Goal: Task Accomplishment & Management: Complete application form

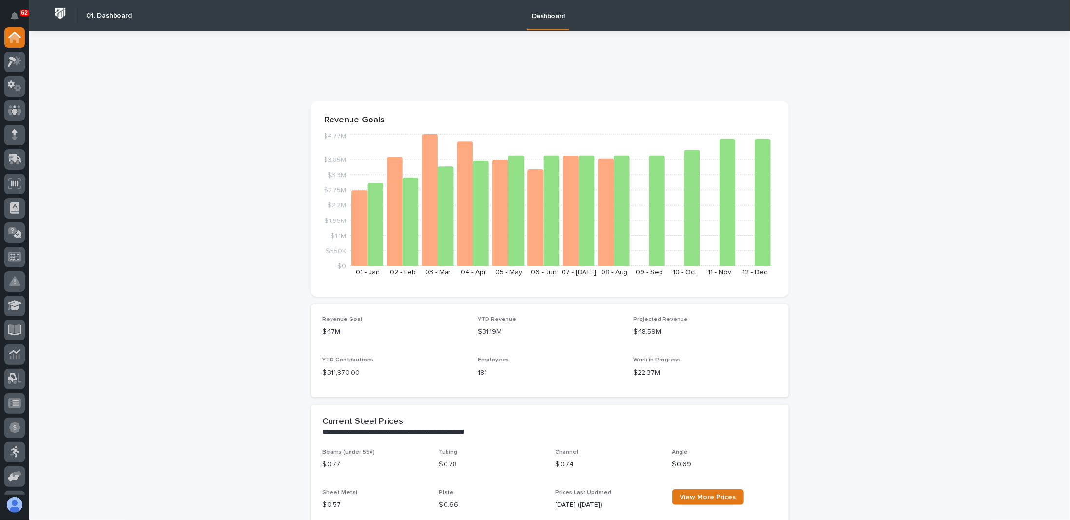
click at [16, 67] on icon at bounding box center [15, 61] width 14 height 11
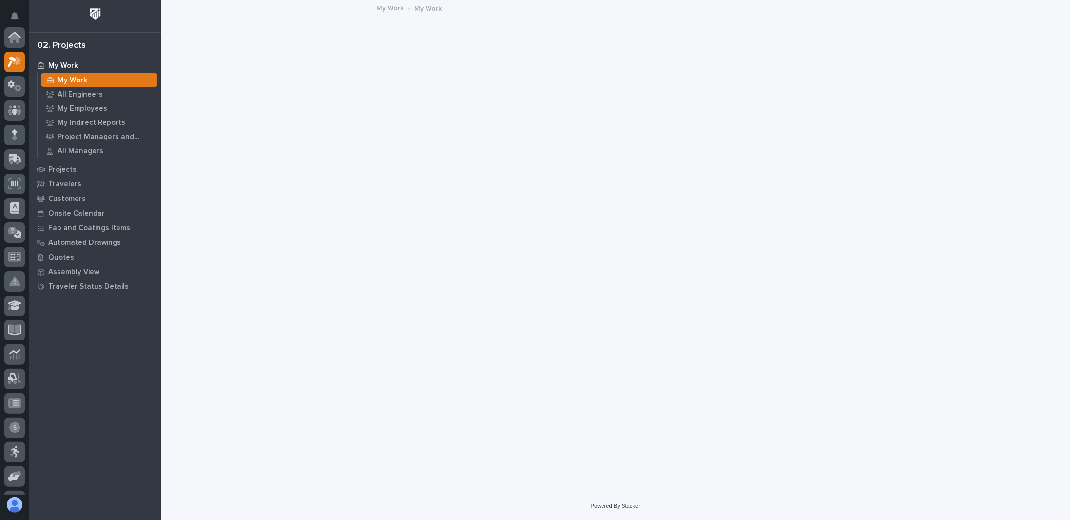
scroll to position [24, 0]
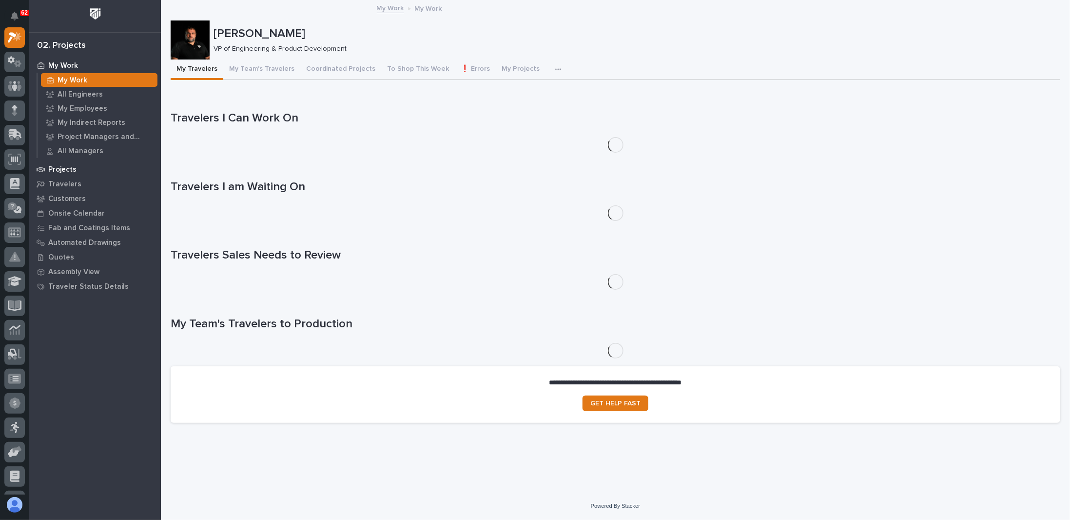
click at [66, 168] on p "Projects" at bounding box center [62, 169] width 28 height 9
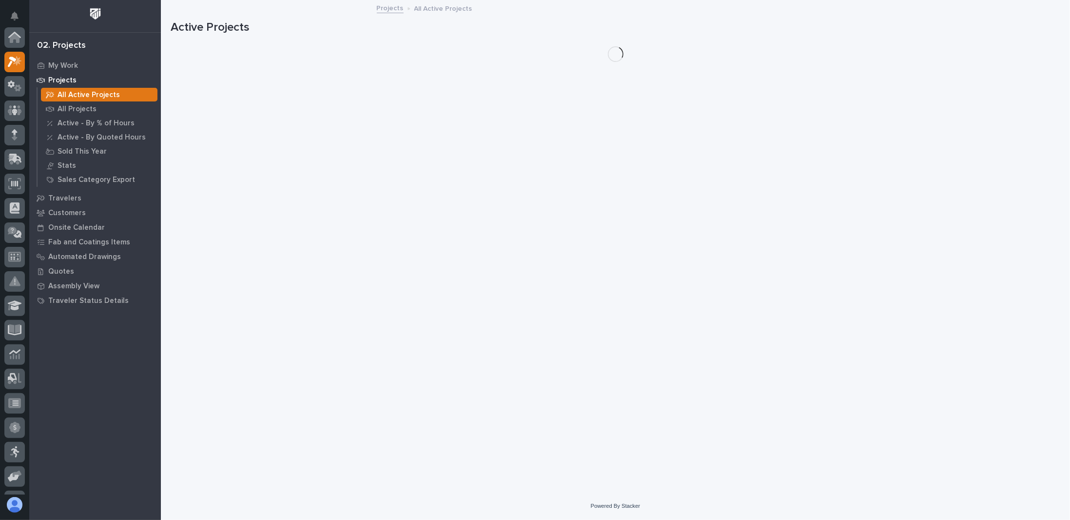
scroll to position [24, 0]
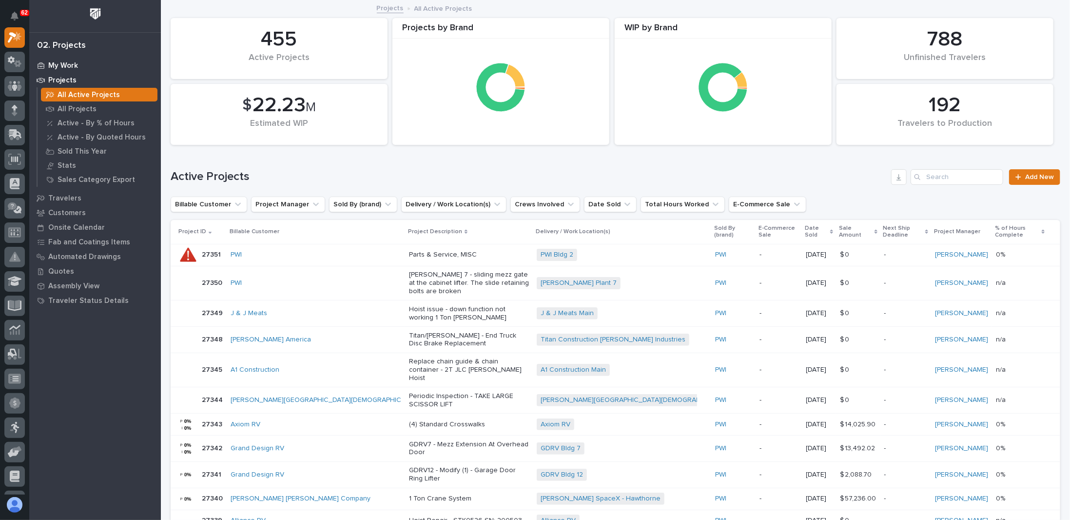
click at [75, 66] on p "My Work" at bounding box center [63, 65] width 30 height 9
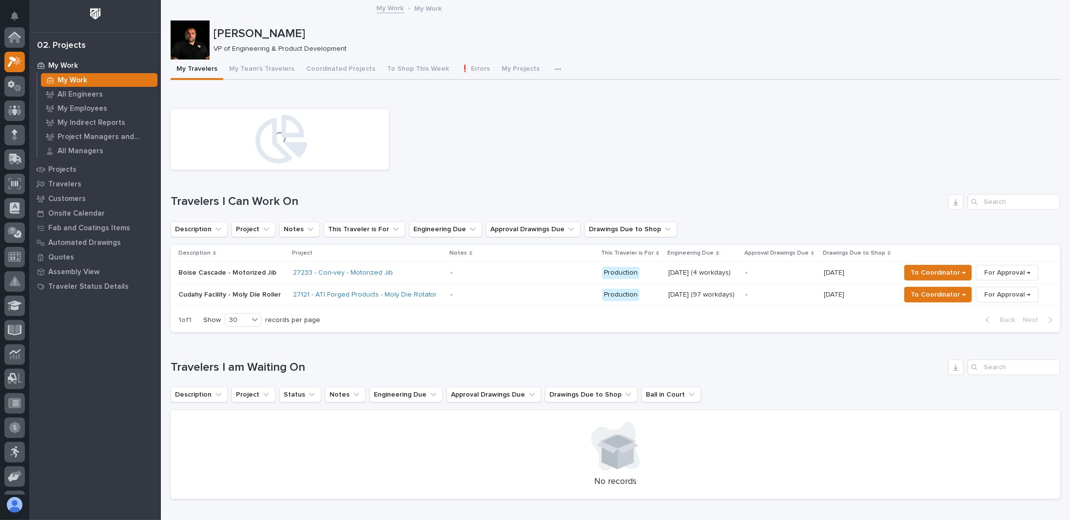
scroll to position [24, 0]
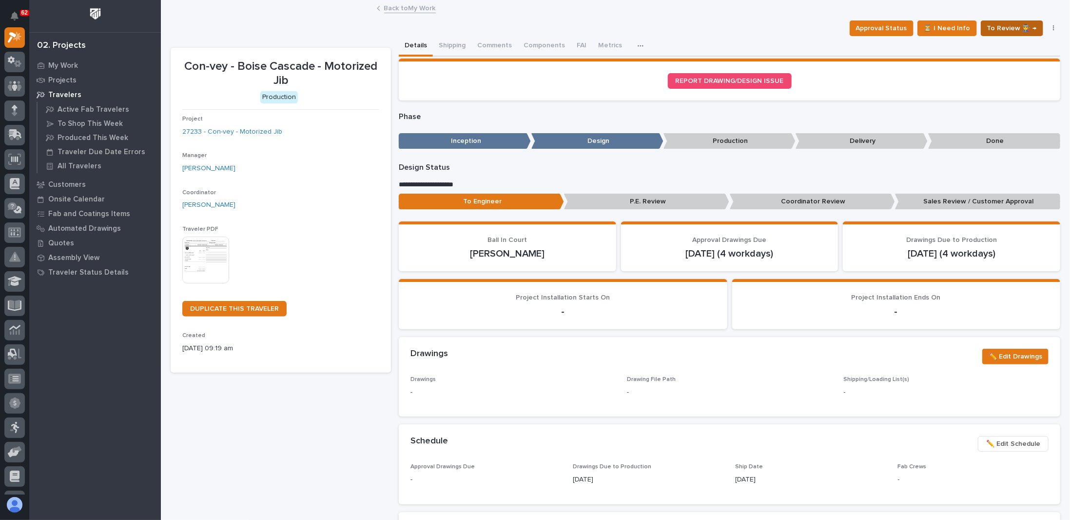
click at [996, 30] on span "To Review 👨‍🏭 →" at bounding box center [1013, 28] width 50 height 12
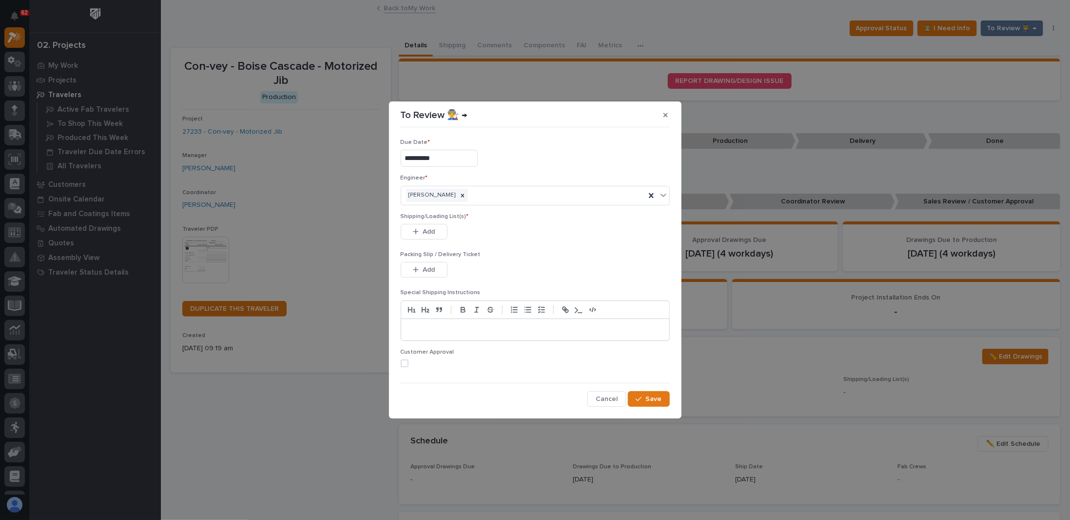
click at [676, 113] on section "**********" at bounding box center [535, 259] width 293 height 317
click at [667, 117] on icon "button" at bounding box center [666, 115] width 4 height 7
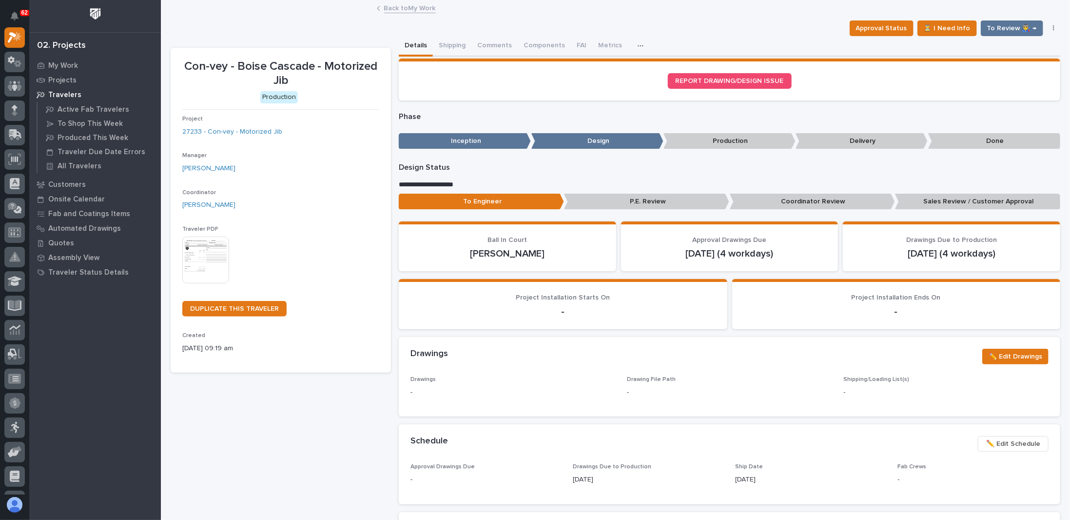
click at [824, 200] on p "Coordinator Review" at bounding box center [812, 202] width 165 height 16
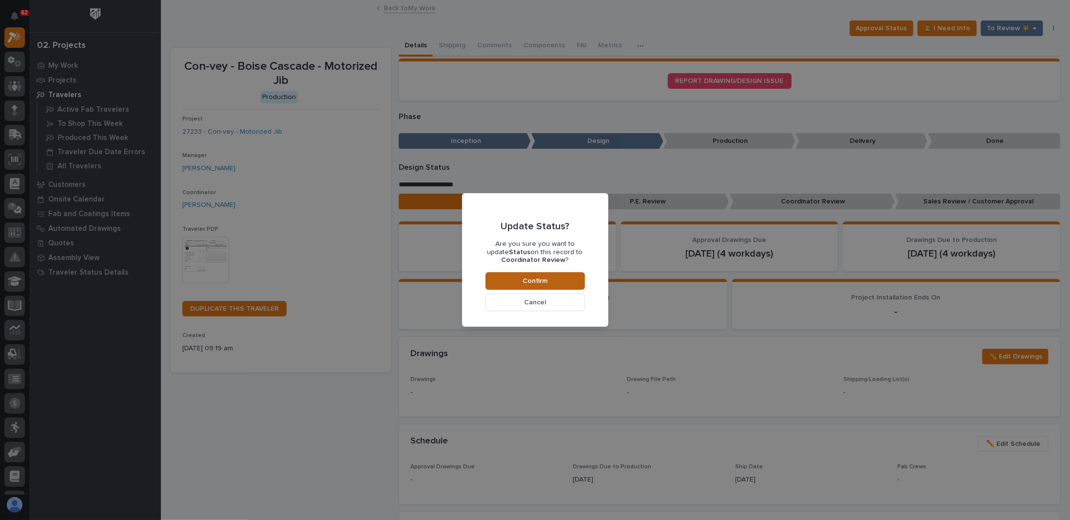
click at [542, 279] on span "Confirm" at bounding box center [535, 281] width 25 height 9
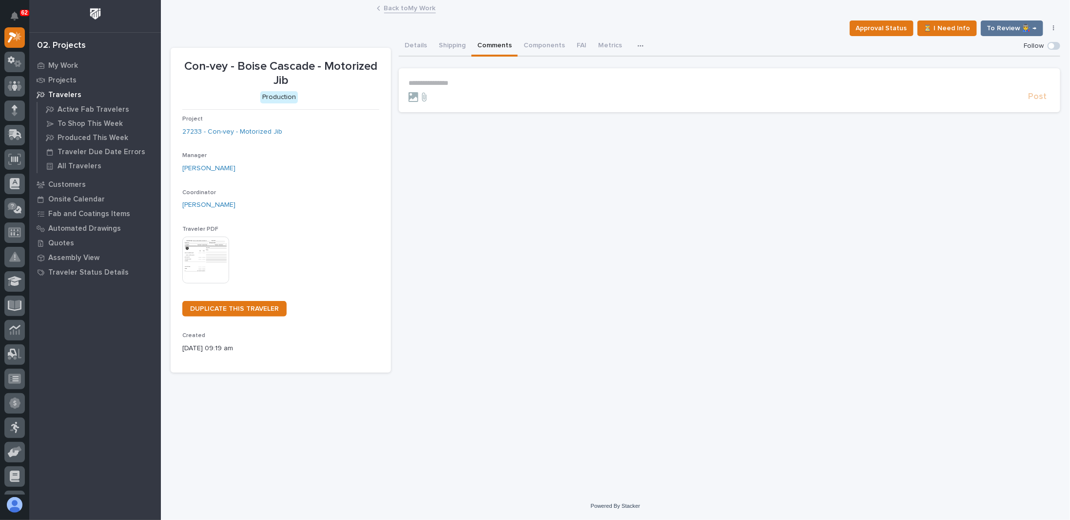
click at [491, 46] on button "Comments" at bounding box center [495, 46] width 46 height 20
click at [468, 86] on p "**********" at bounding box center [730, 83] width 642 height 8
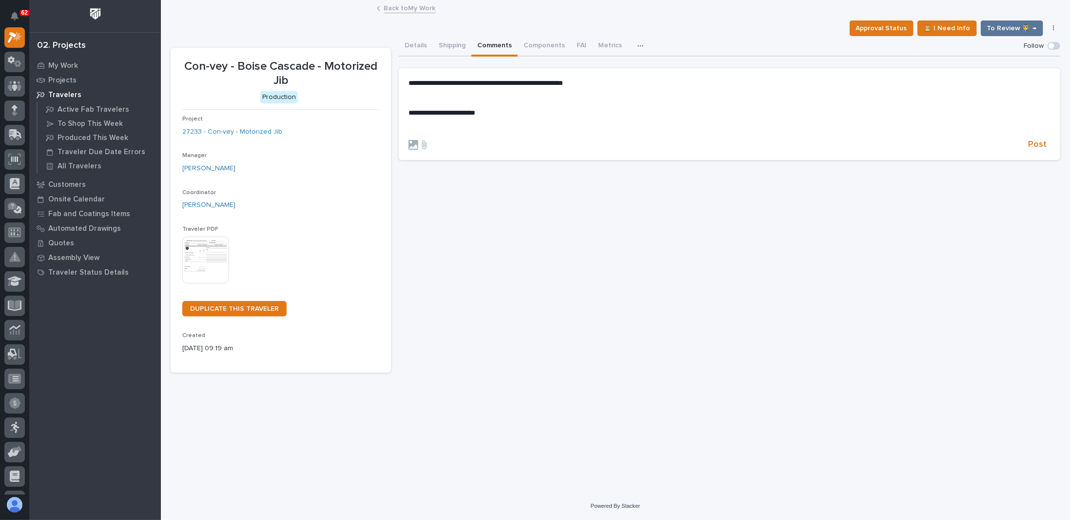
click at [466, 84] on span "**********" at bounding box center [486, 82] width 155 height 7
click at [460, 98] on p "﻿" at bounding box center [730, 98] width 642 height 8
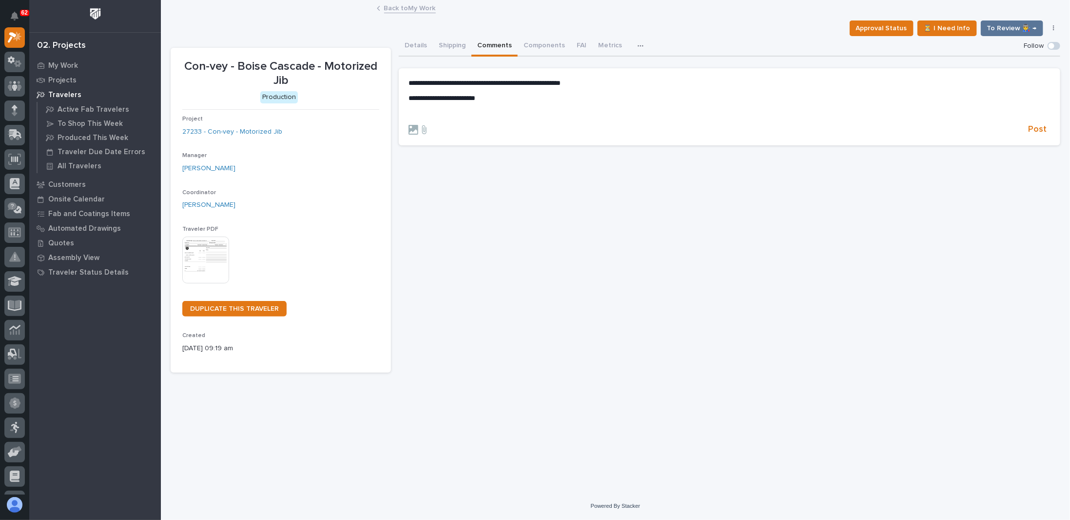
click at [505, 93] on div "**********" at bounding box center [730, 98] width 642 height 38
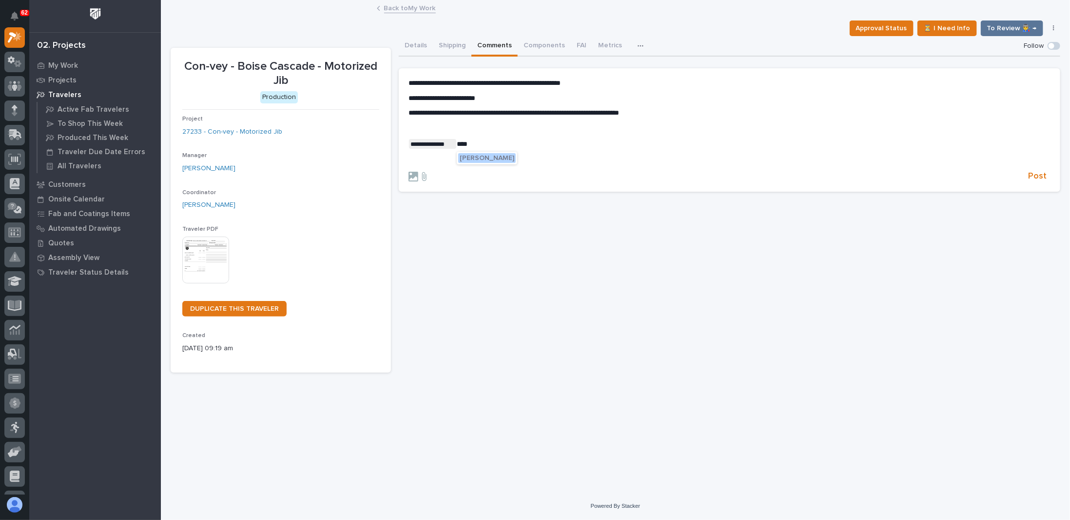
click at [502, 158] on span "[PERSON_NAME]" at bounding box center [487, 158] width 55 height 7
click at [1043, 176] on span "Post" at bounding box center [1038, 176] width 19 height 11
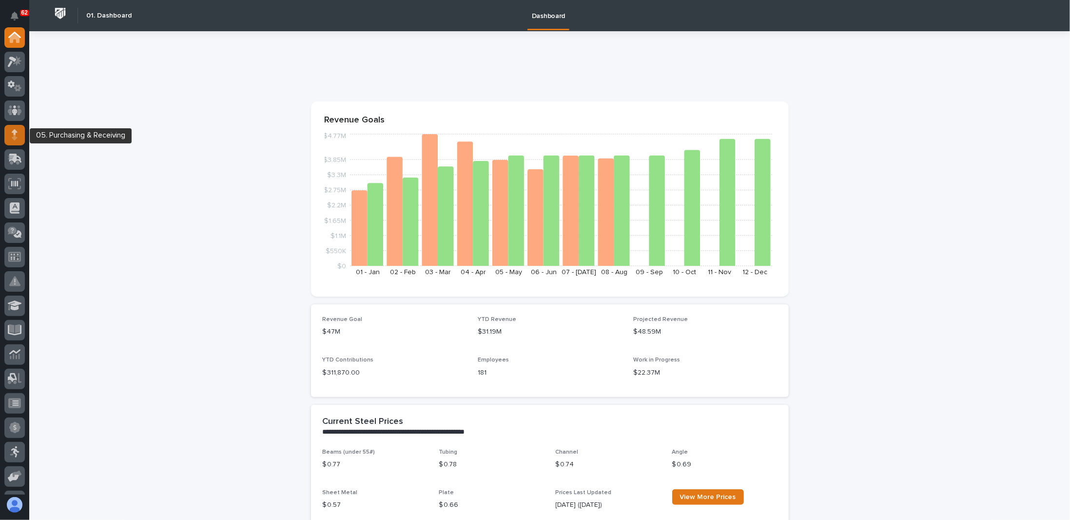
click at [16, 130] on icon at bounding box center [15, 134] width 6 height 11
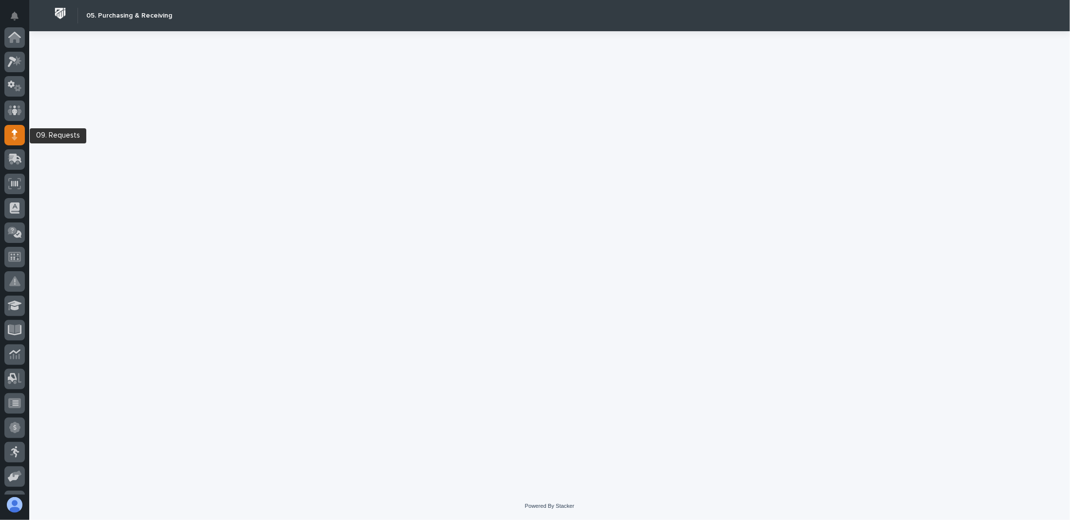
scroll to position [98, 0]
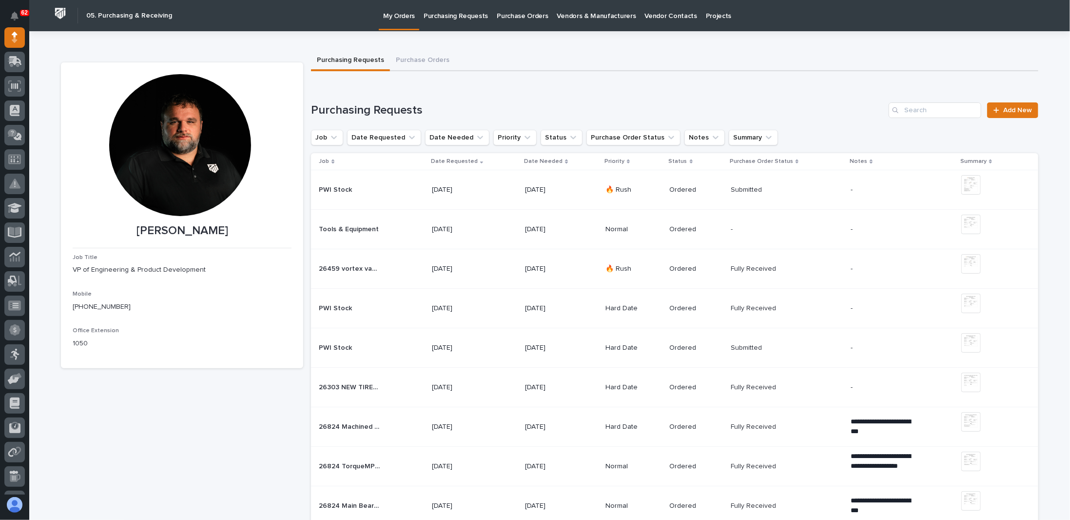
click at [515, 20] on p "Purchase Orders" at bounding box center [522, 10] width 51 height 20
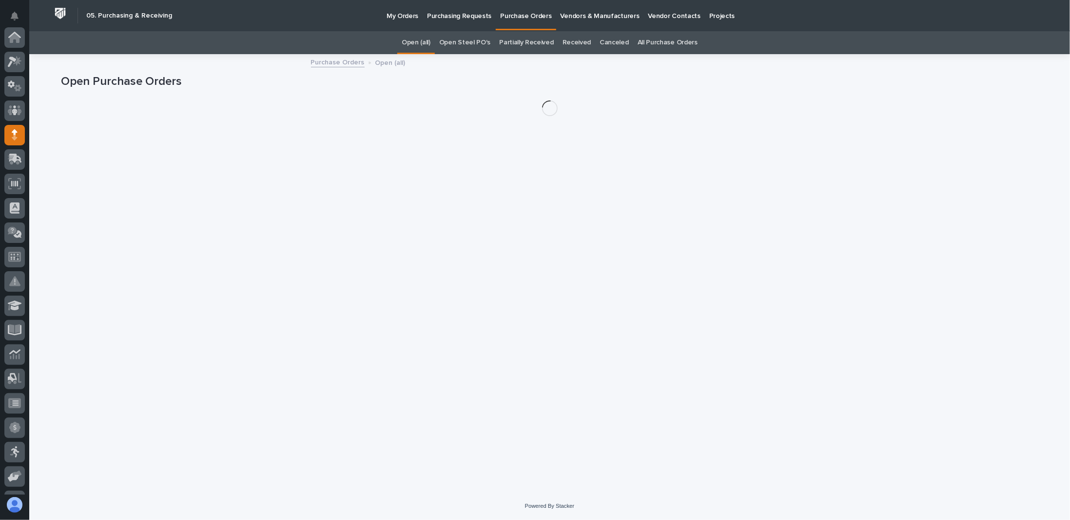
scroll to position [98, 0]
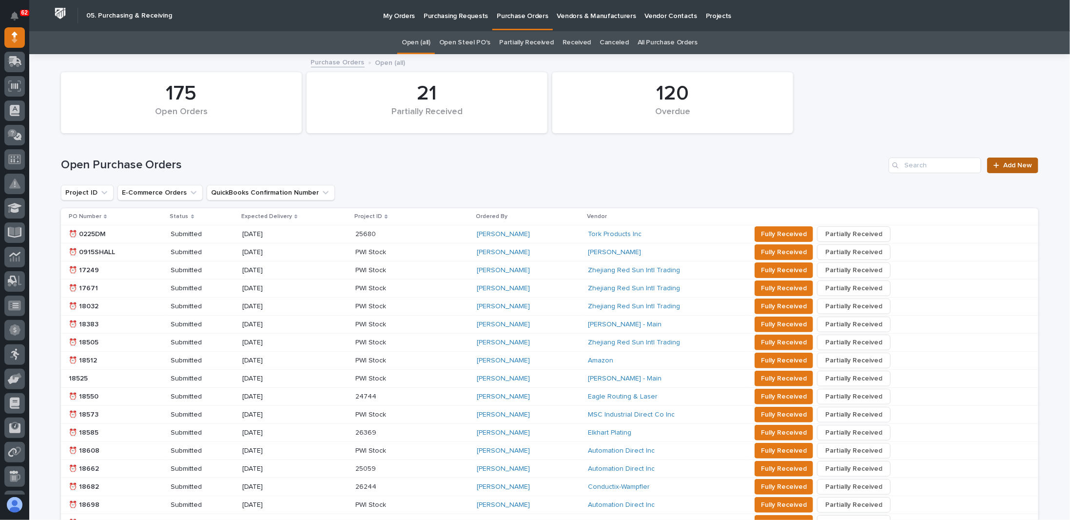
click at [1020, 162] on span "Add New" at bounding box center [1018, 165] width 29 height 7
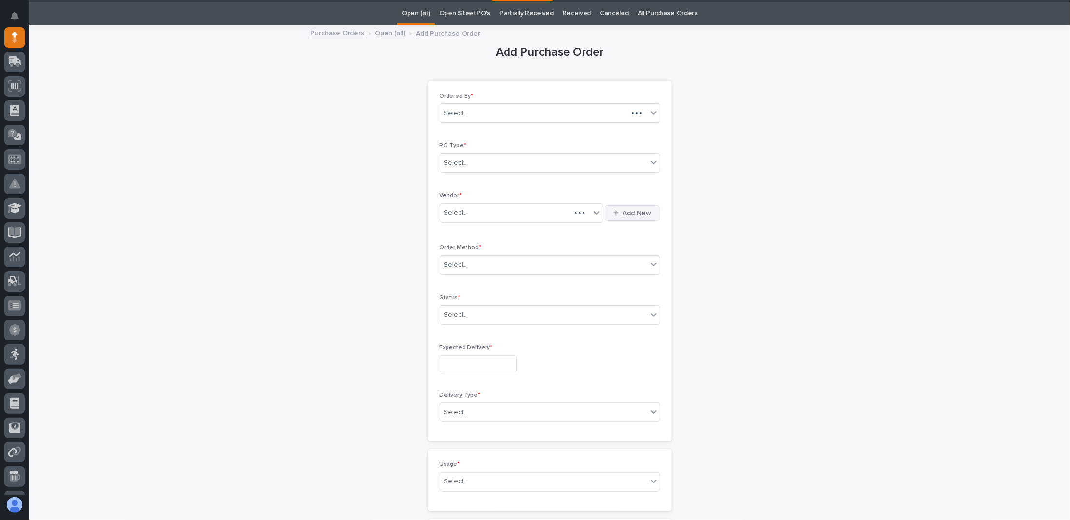
scroll to position [31, 0]
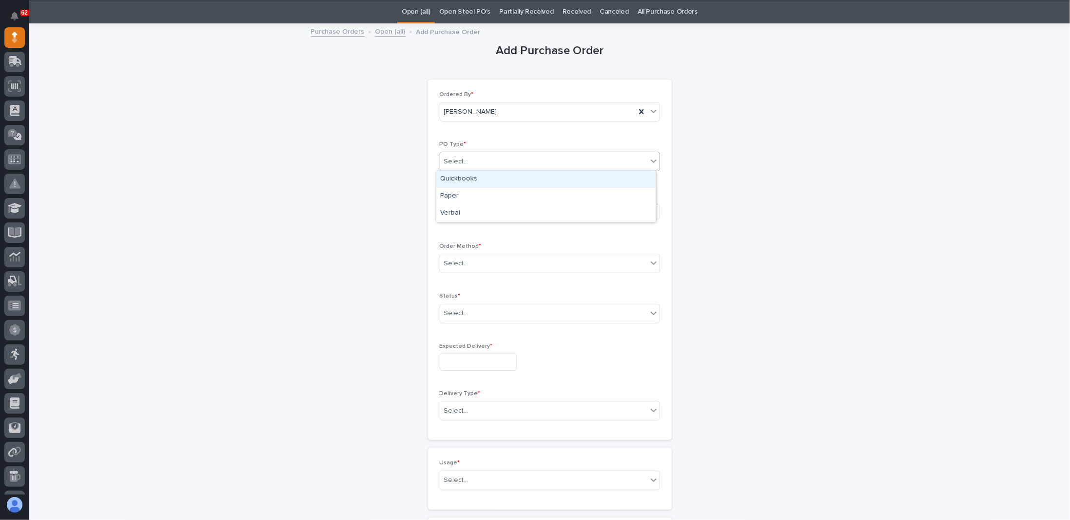
click at [495, 162] on div "Select..." at bounding box center [543, 162] width 207 height 16
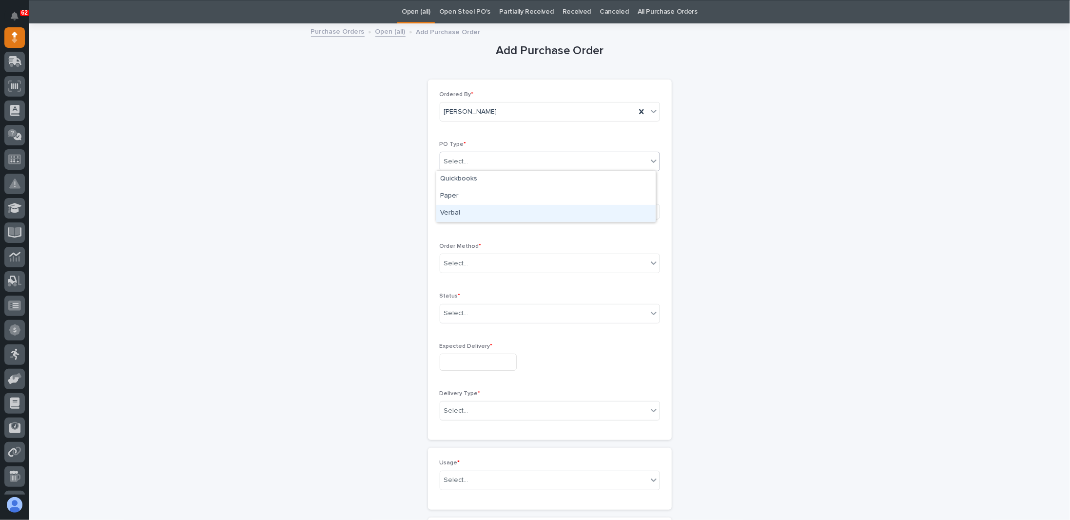
click at [457, 208] on div "Verbal" at bounding box center [545, 213] width 219 height 17
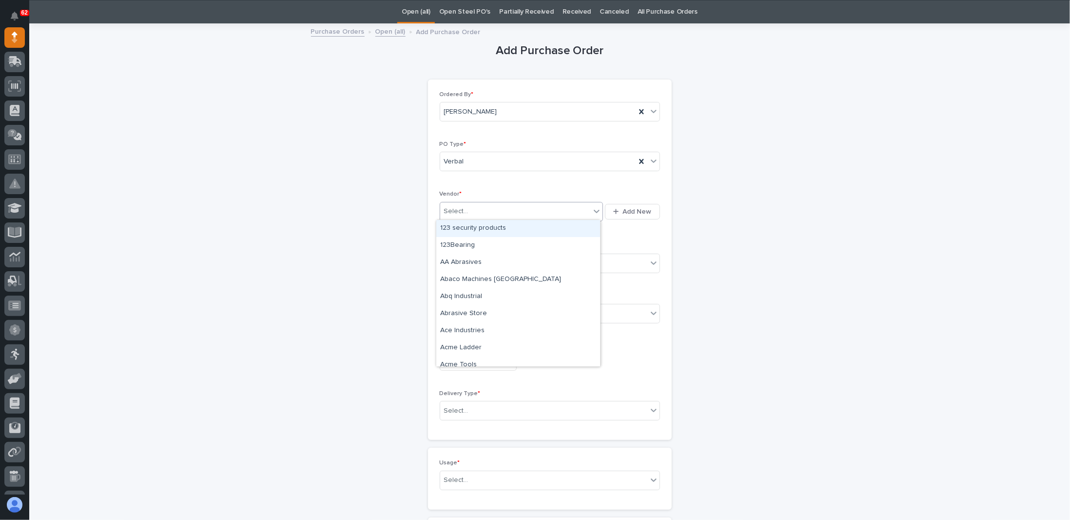
click at [462, 206] on div "Select..." at bounding box center [456, 211] width 24 height 10
type input "****"
drag, startPoint x: 473, startPoint y: 226, endPoint x: 473, endPoint y: 234, distance: 7.3
click at [473, 227] on div "Tork Products Inc" at bounding box center [518, 228] width 164 height 17
click at [472, 258] on div "Select..." at bounding box center [543, 264] width 207 height 16
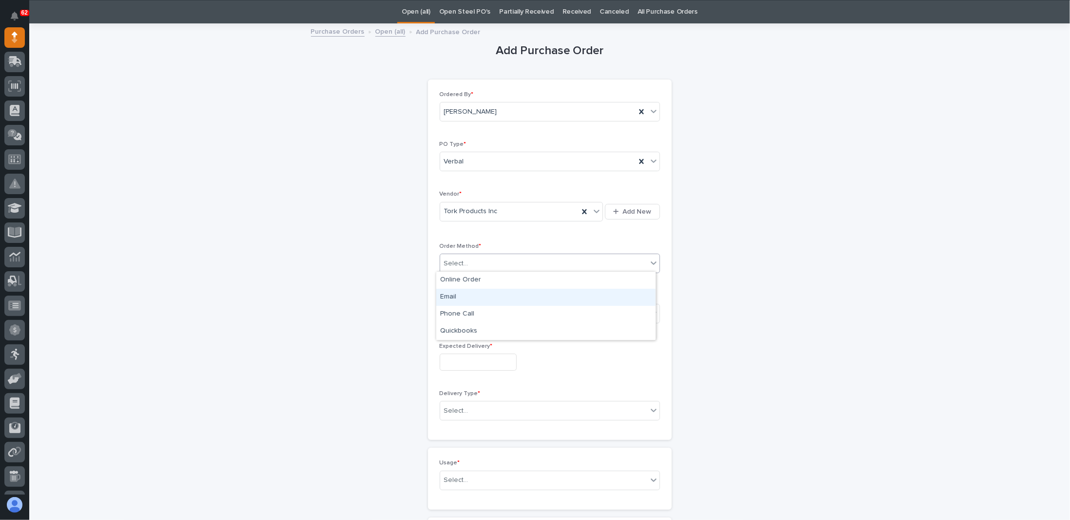
click at [460, 296] on div "Email" at bounding box center [545, 297] width 219 height 17
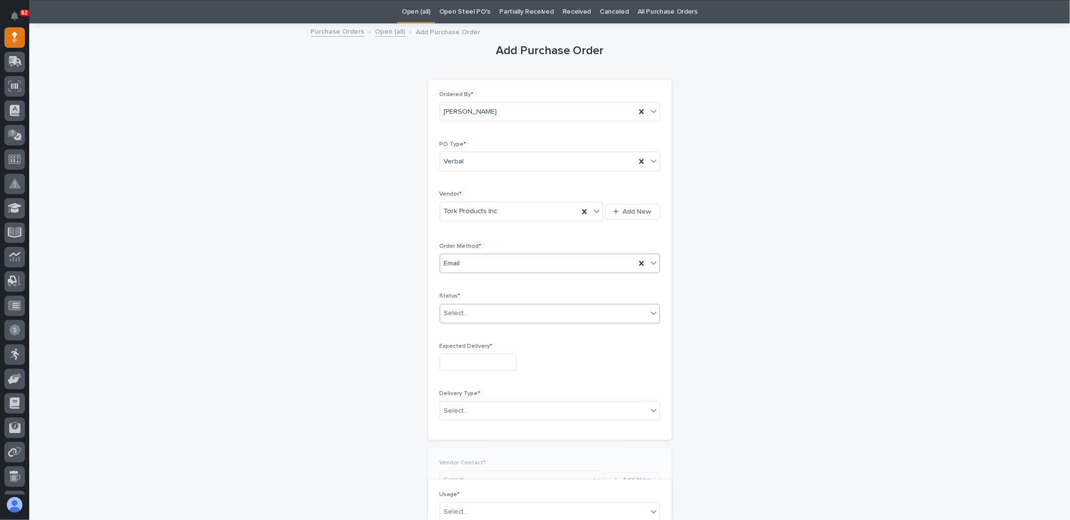
click at [464, 313] on div "Select..." at bounding box center [543, 313] width 207 height 16
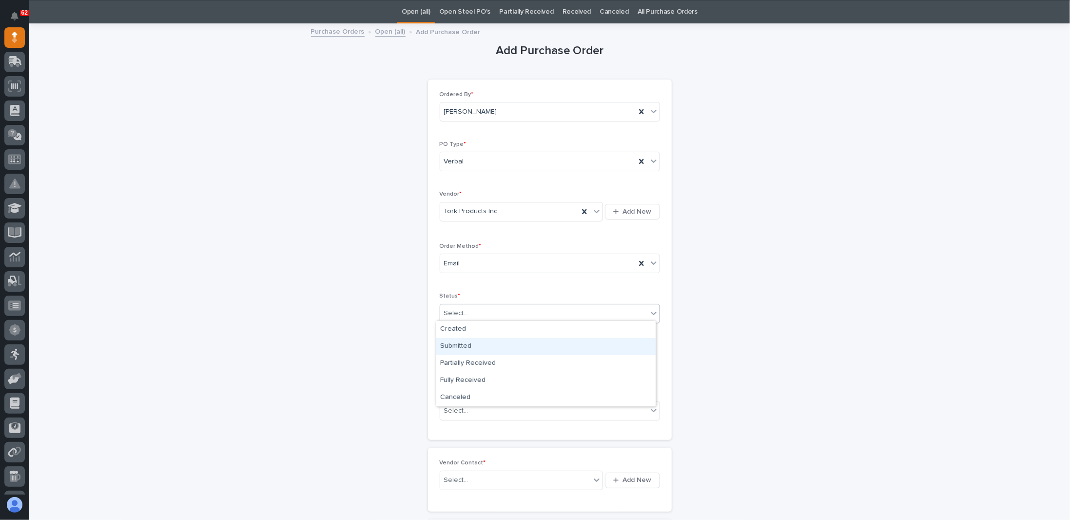
click at [464, 344] on div "Submitted" at bounding box center [545, 346] width 219 height 17
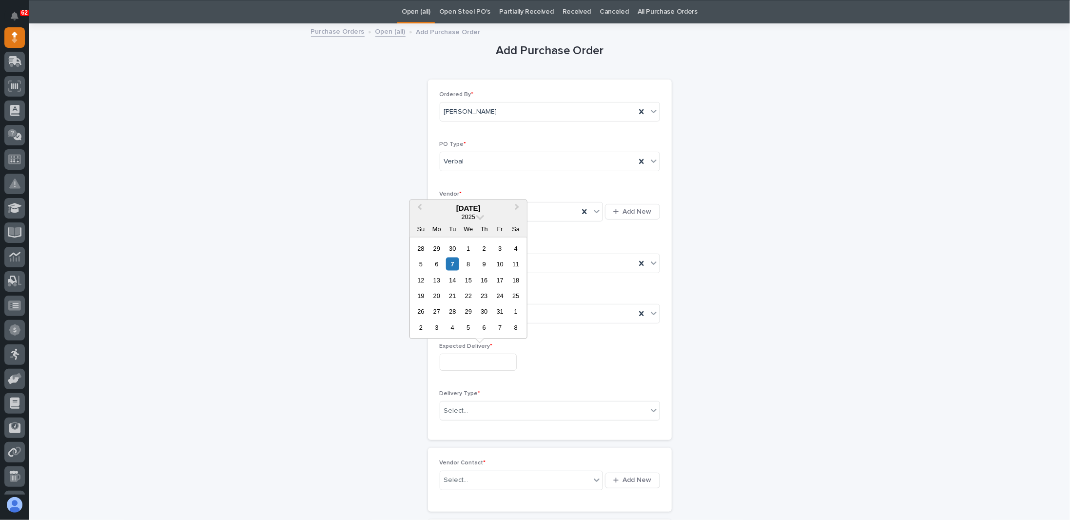
click at [459, 359] on input "text" at bounding box center [478, 362] width 77 height 17
click at [454, 280] on div "14" at bounding box center [452, 279] width 13 height 13
type input "**********"
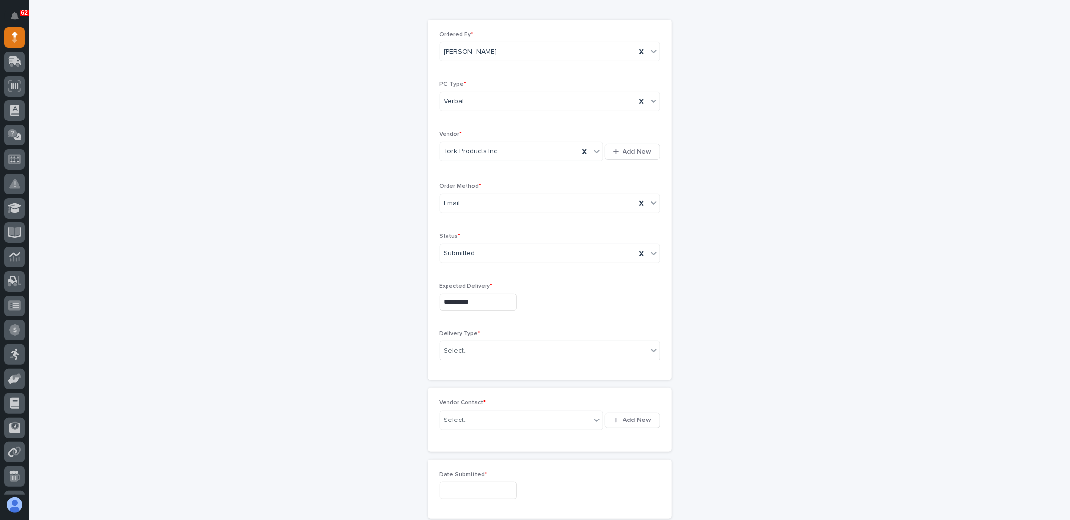
scroll to position [177, 0]
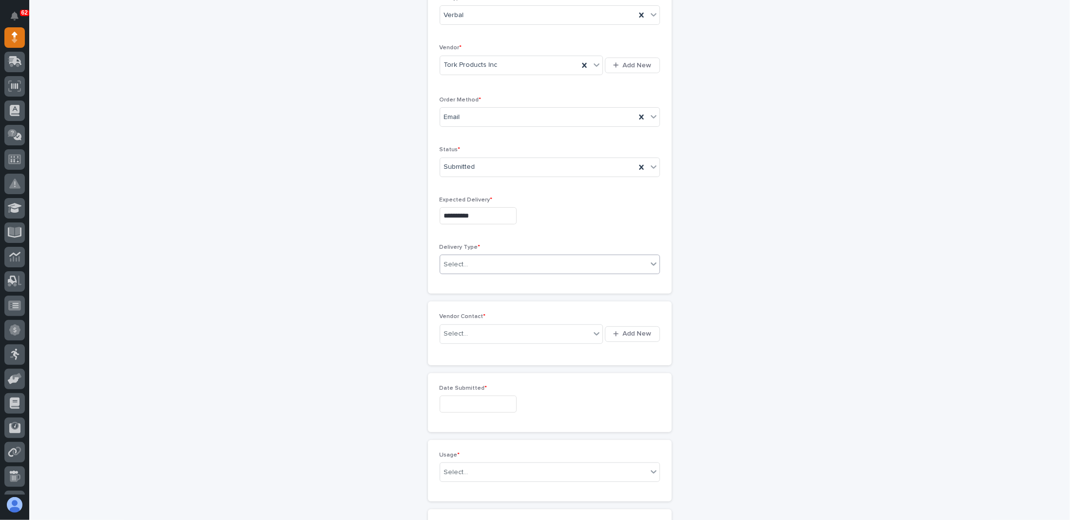
click at [471, 264] on div "Select..." at bounding box center [543, 265] width 207 height 16
click at [464, 281] on div "Deliver to PWI" at bounding box center [545, 279] width 219 height 17
click at [467, 336] on div "Select..." at bounding box center [515, 334] width 151 height 16
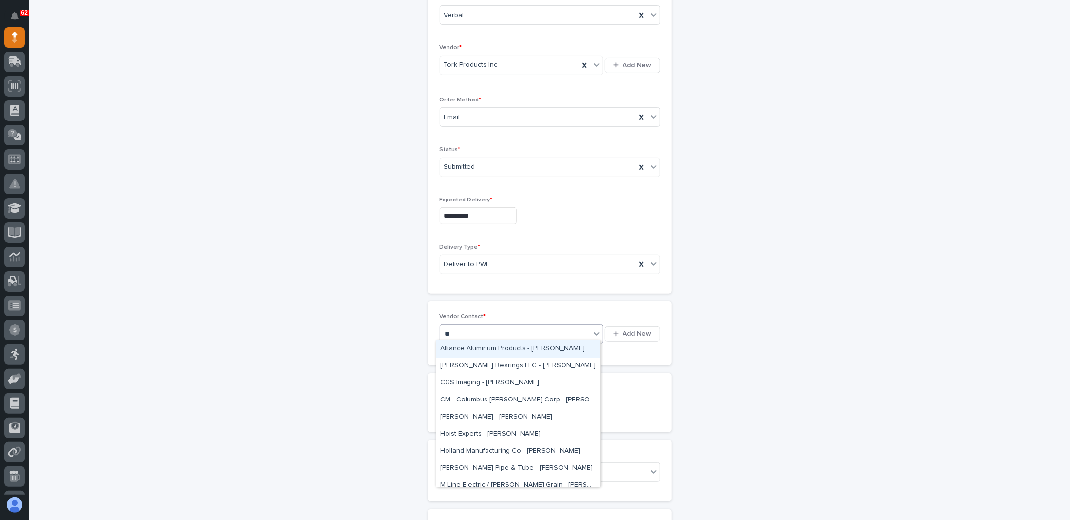
type input "*"
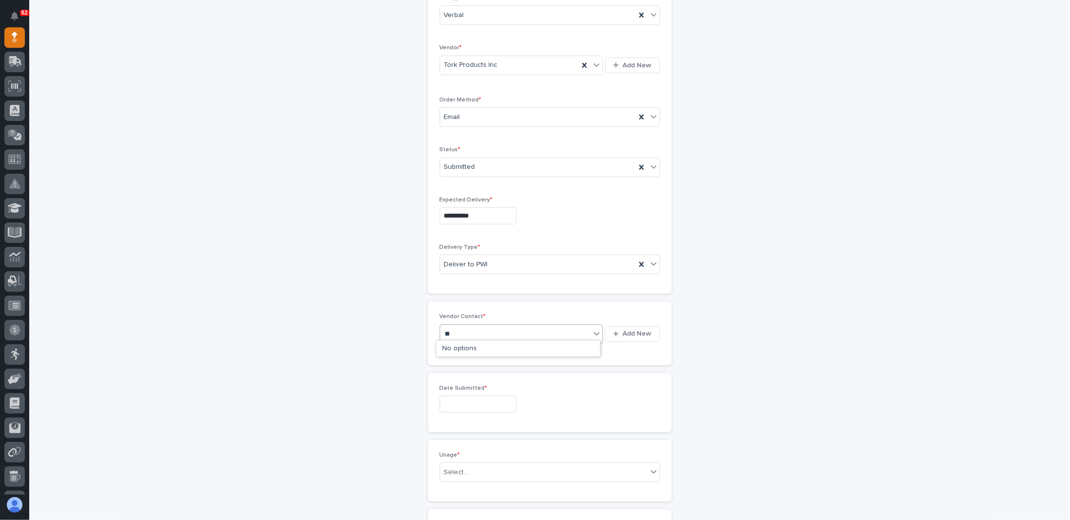
type input "*"
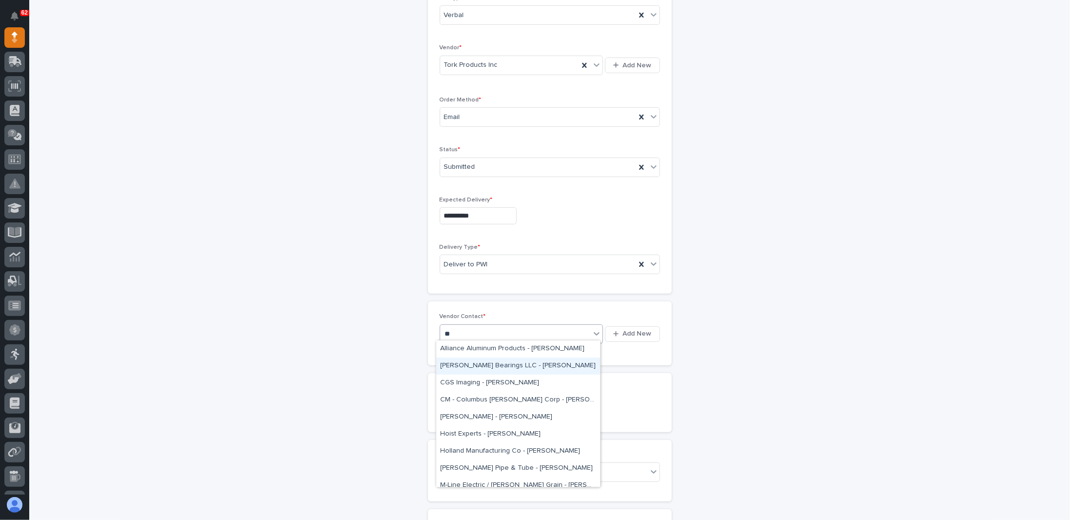
type input "*"
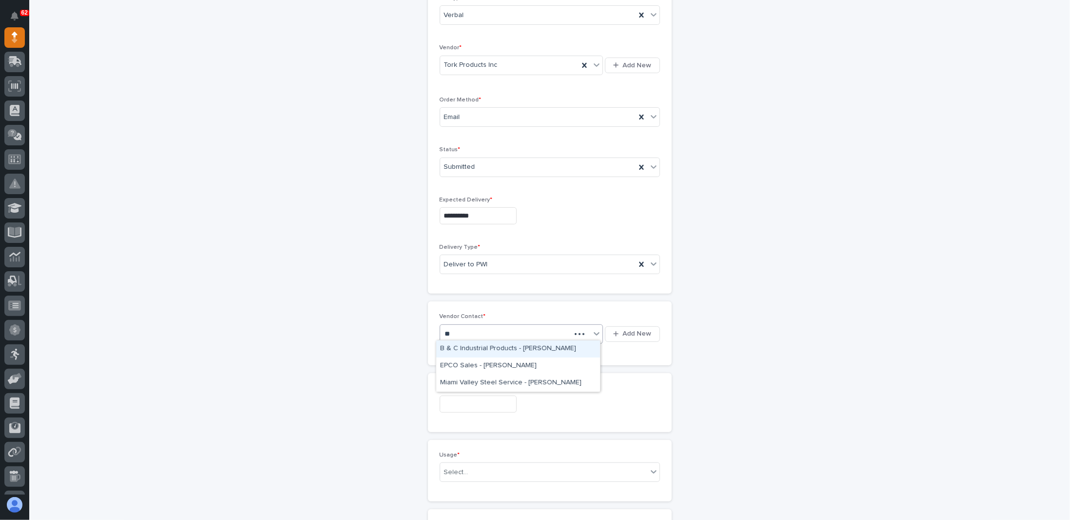
type input "*"
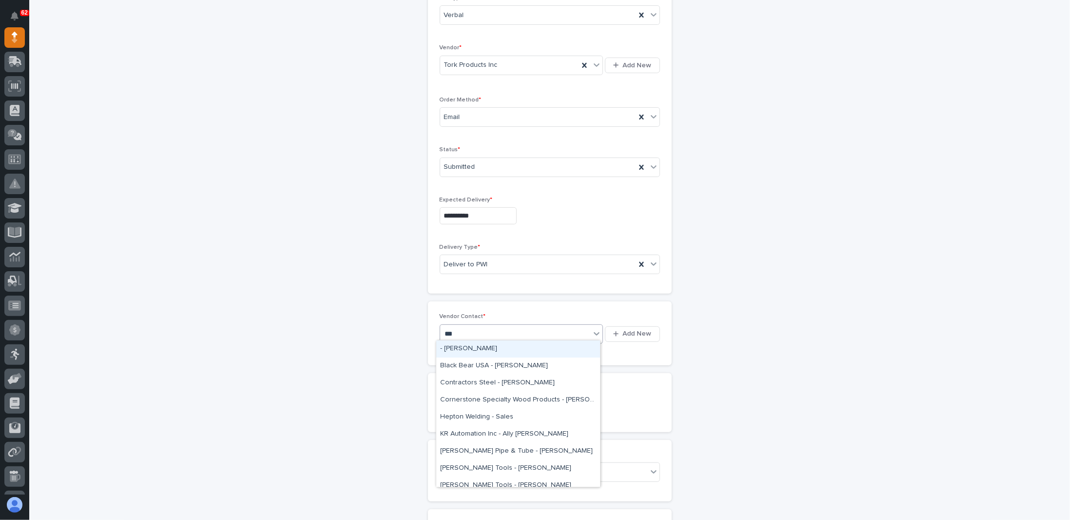
type input "****"
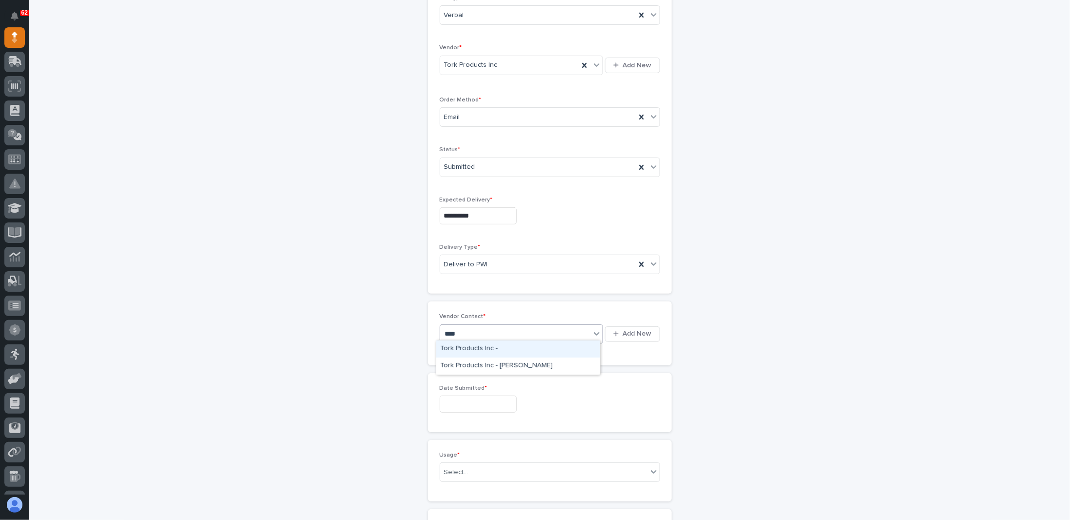
click at [466, 345] on div "Tork Products Inc -" at bounding box center [518, 348] width 164 height 17
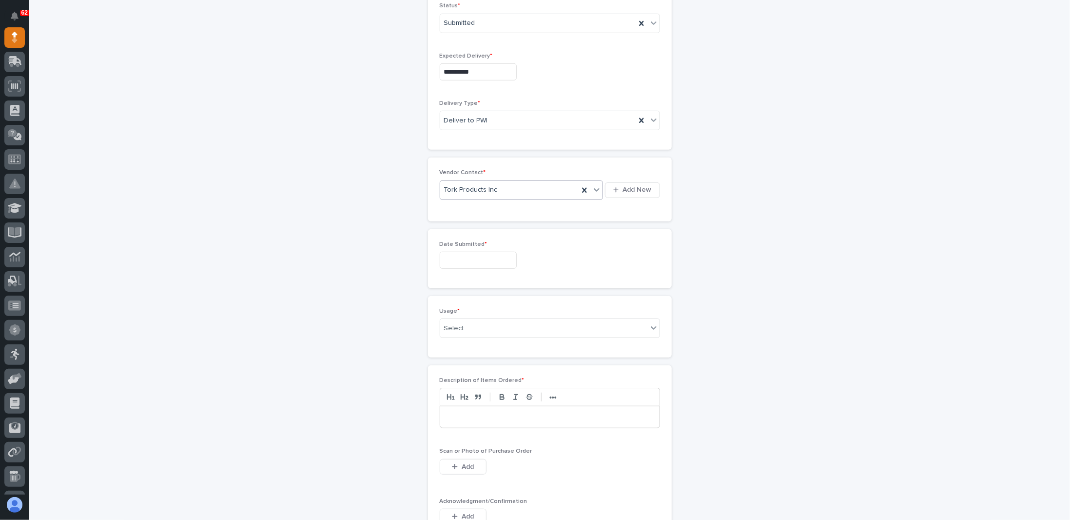
scroll to position [323, 0]
click at [451, 255] on input "text" at bounding box center [478, 257] width 77 height 17
click at [453, 161] on div "7" at bounding box center [452, 158] width 13 height 13
type input "**********"
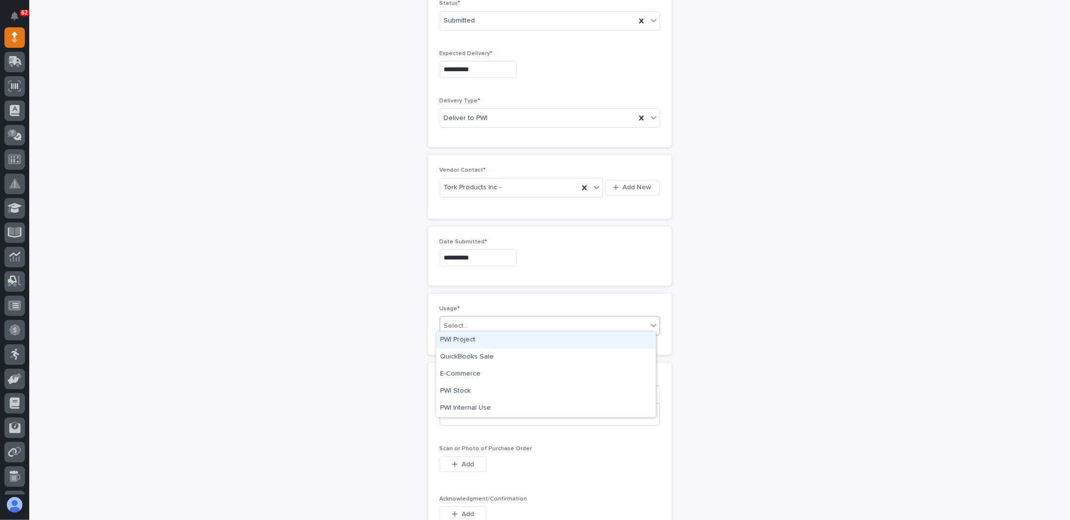
click at [482, 321] on div "Select..." at bounding box center [543, 326] width 207 height 16
click at [472, 339] on div "PWI Project" at bounding box center [545, 340] width 219 height 17
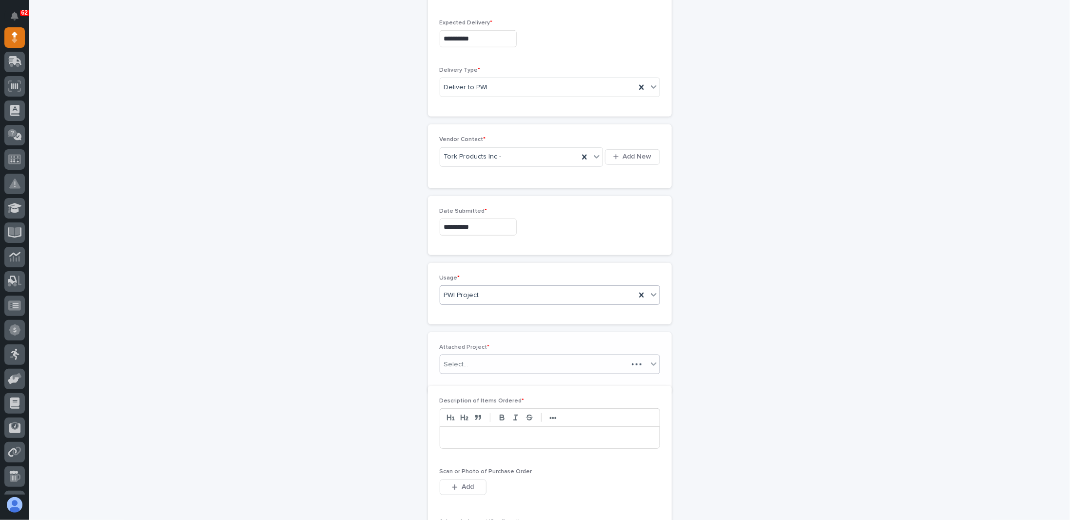
scroll to position [358, 0]
click at [471, 356] on div "Select..." at bounding box center [543, 361] width 207 height 16
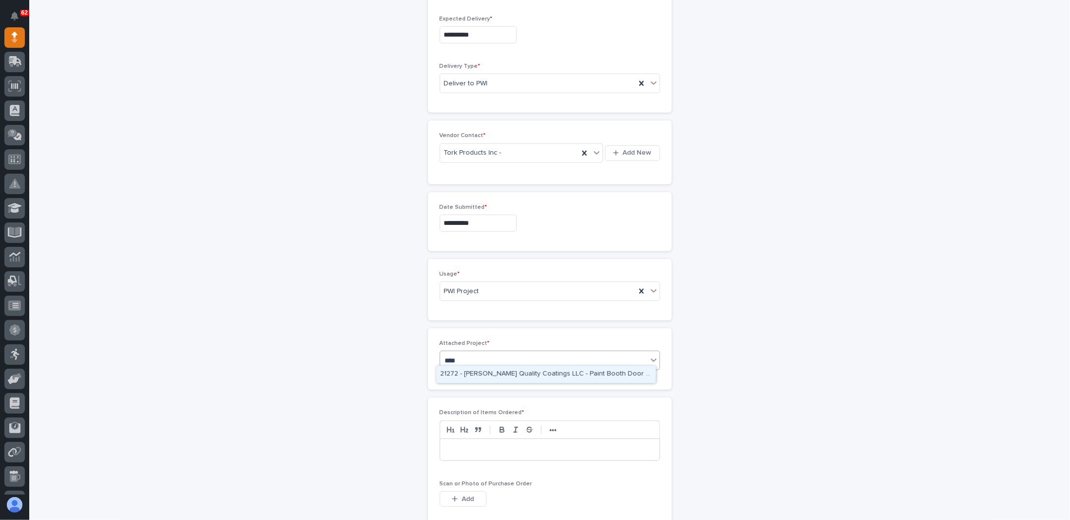
type input "*****"
click at [470, 372] on div "27233 - Con-vey - Motorized Jib" at bounding box center [545, 374] width 219 height 17
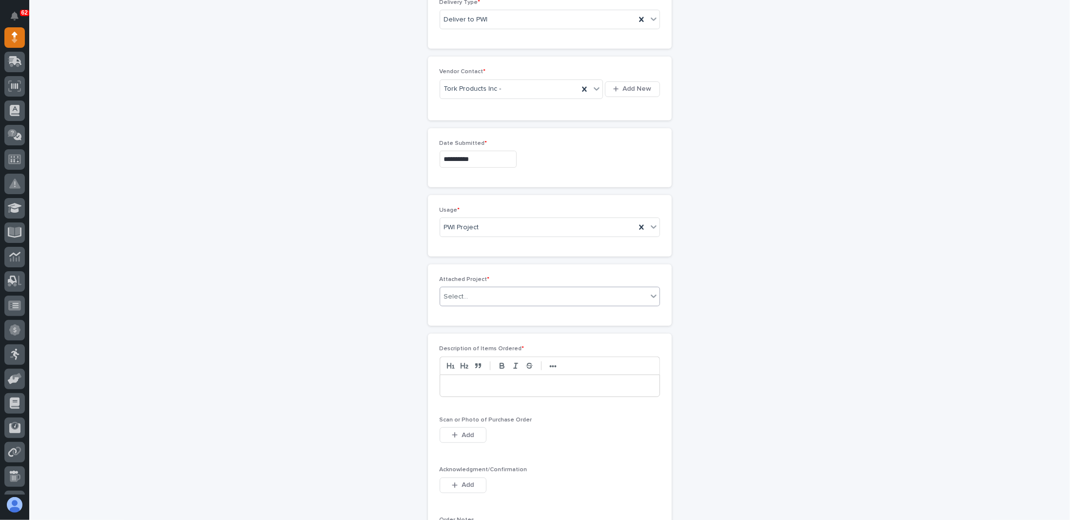
scroll to position [504, 0]
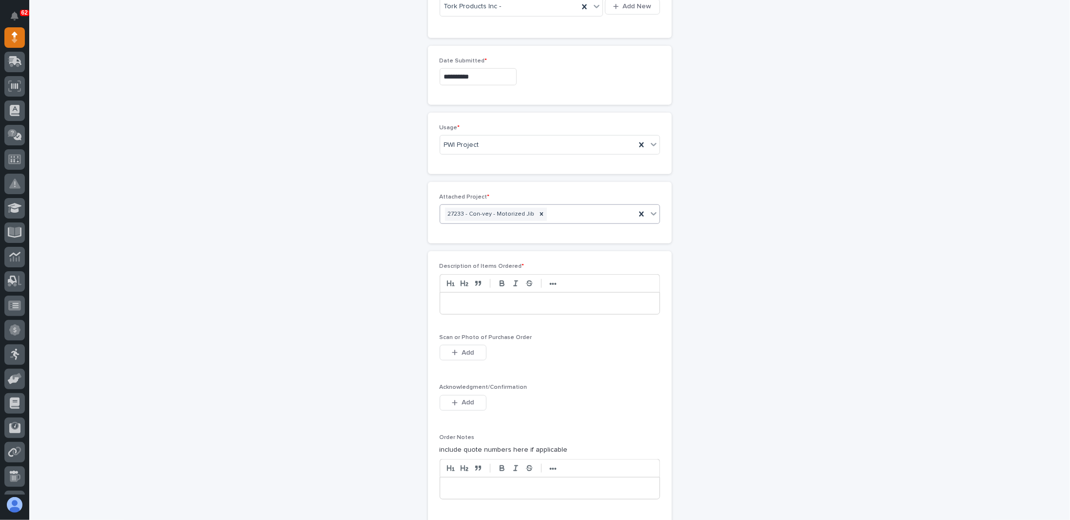
click at [467, 298] on p at bounding box center [550, 303] width 205 height 10
click at [464, 398] on span "Add" at bounding box center [468, 402] width 12 height 9
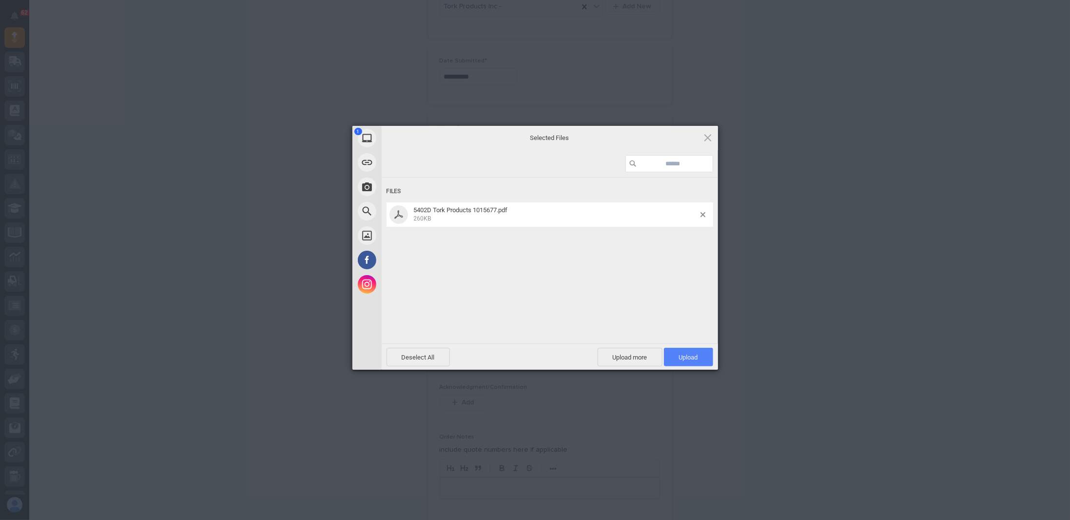
click at [693, 351] on span "Upload 1" at bounding box center [688, 357] width 49 height 19
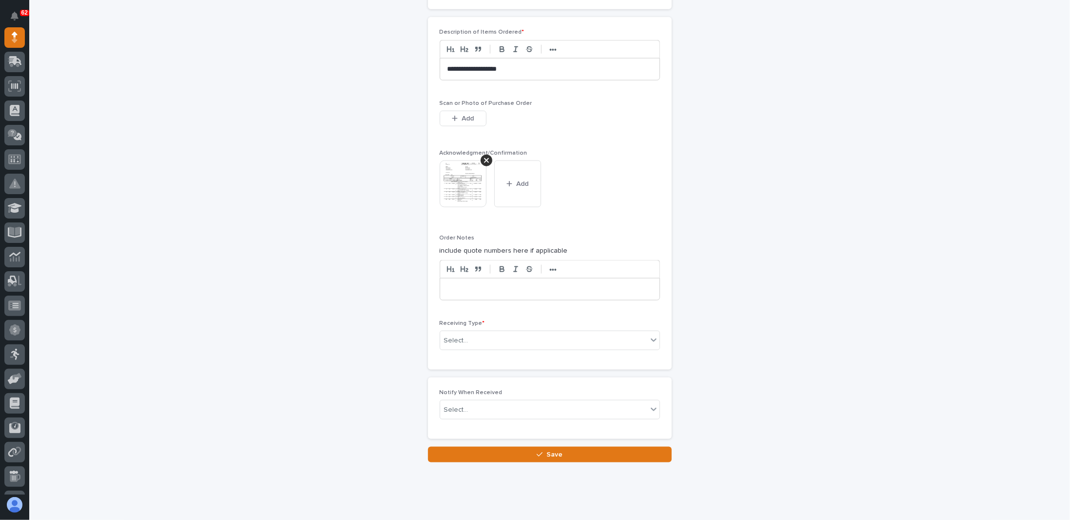
scroll to position [750, 0]
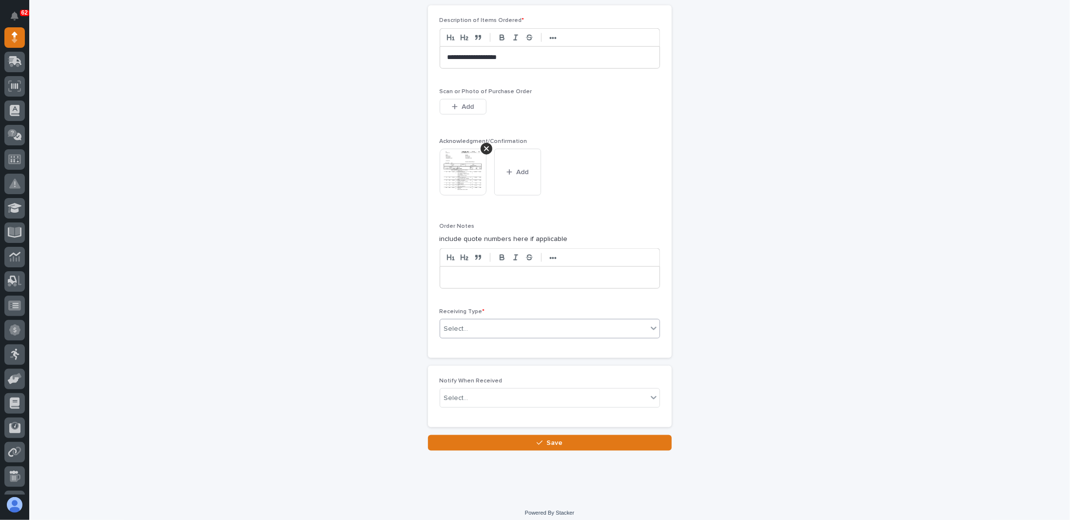
click at [448, 328] on div "Select..." at bounding box center [543, 329] width 207 height 16
click at [461, 377] on div "R&D Shelf" at bounding box center [545, 374] width 219 height 17
click at [496, 396] on div "Select..." at bounding box center [543, 398] width 207 height 16
type input "****"
click at [473, 425] on div "[PERSON_NAME]" at bounding box center [545, 426] width 219 height 17
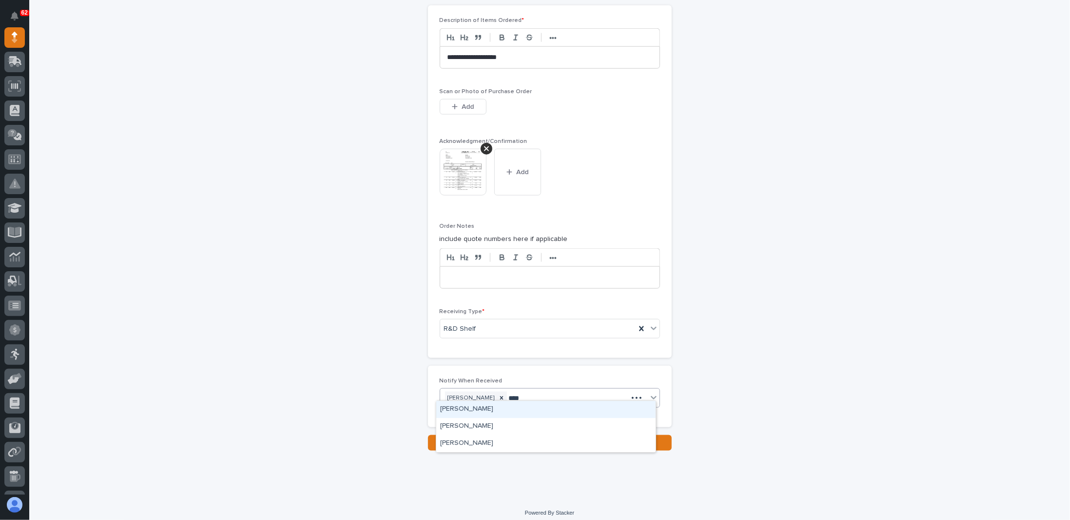
type input "*****"
click at [475, 411] on div "[PERSON_NAME]" at bounding box center [545, 409] width 219 height 17
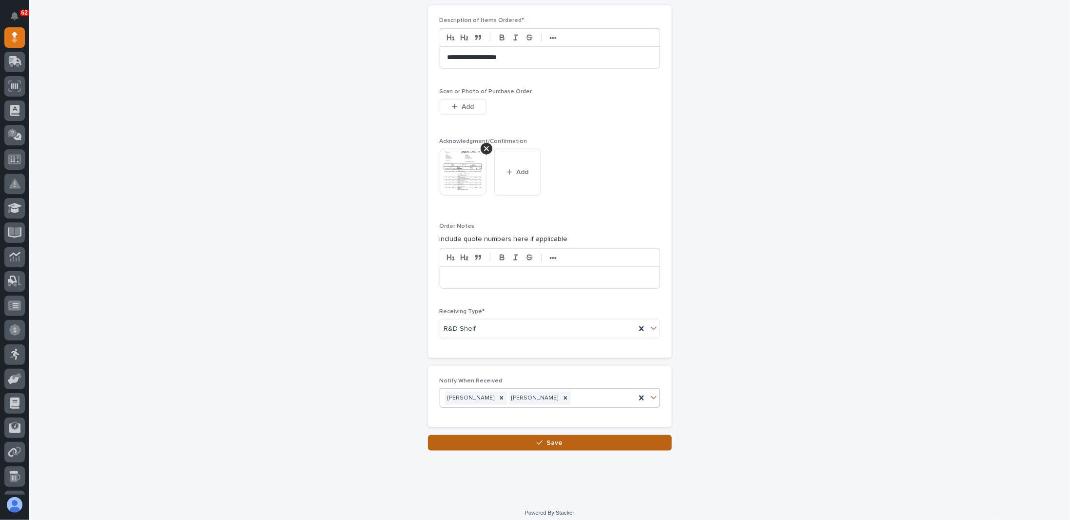
click at [514, 435] on button "Save" at bounding box center [550, 443] width 244 height 16
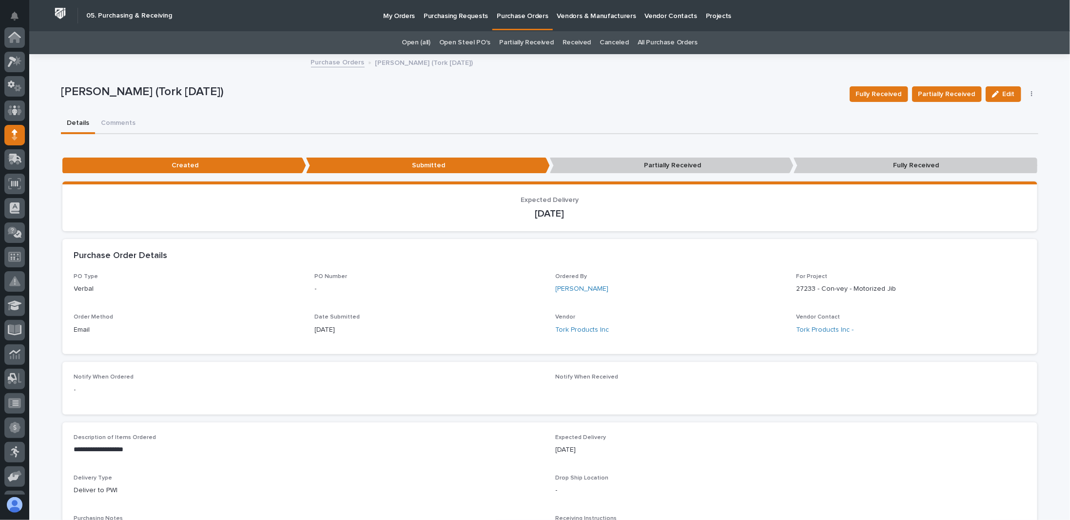
scroll to position [98, 0]
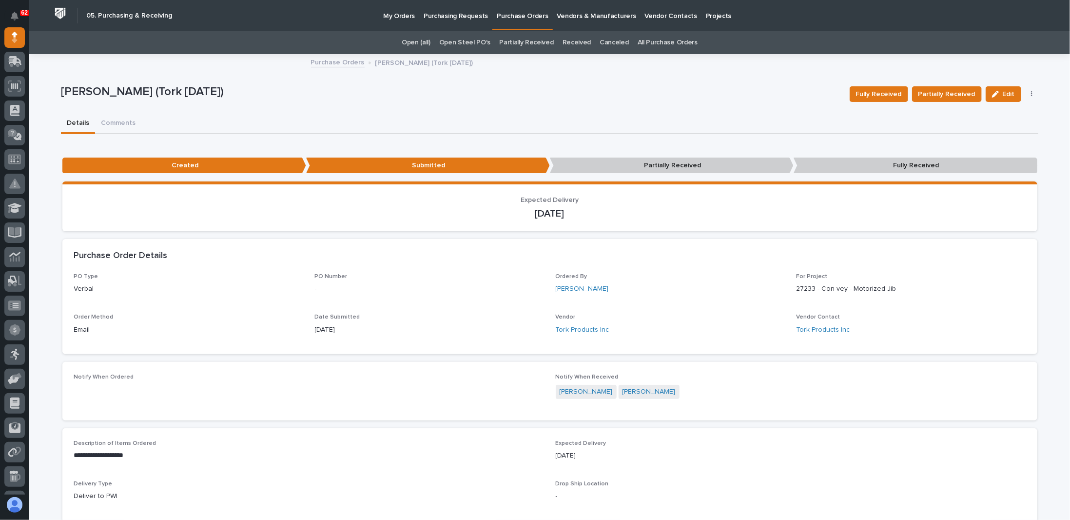
click at [515, 16] on p "Purchase Orders" at bounding box center [522, 10] width 51 height 20
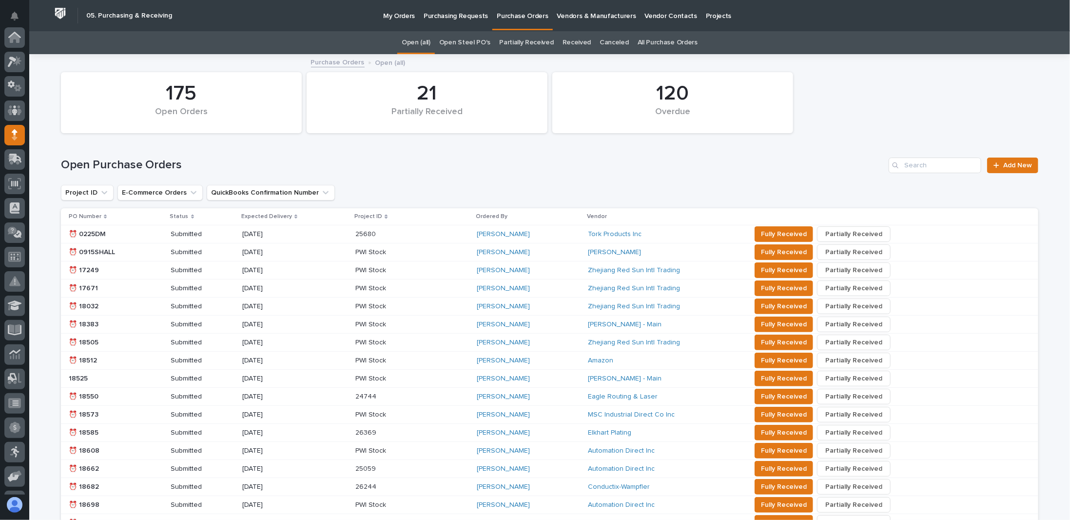
scroll to position [98, 0]
click at [1019, 168] on span "Add New" at bounding box center [1018, 165] width 29 height 7
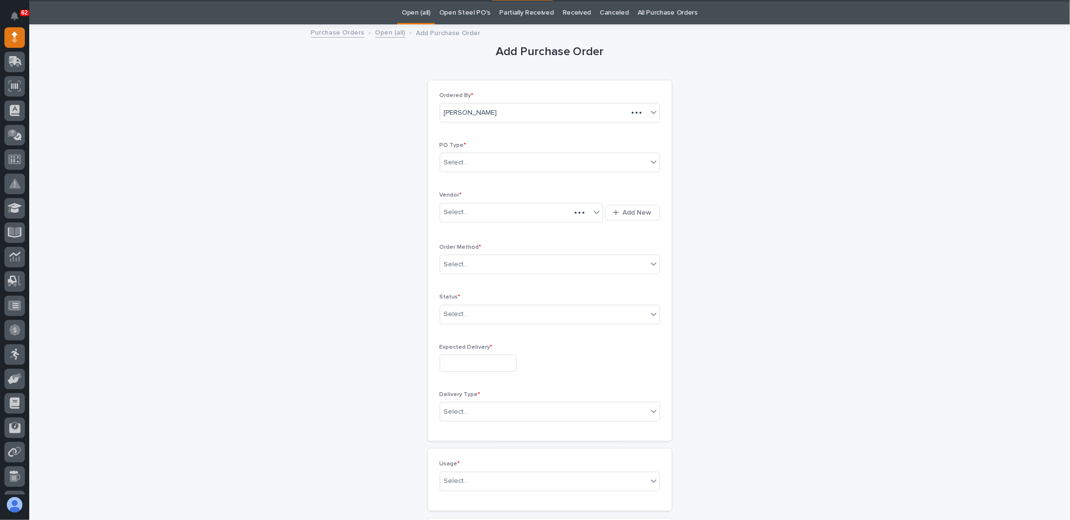
scroll to position [31, 0]
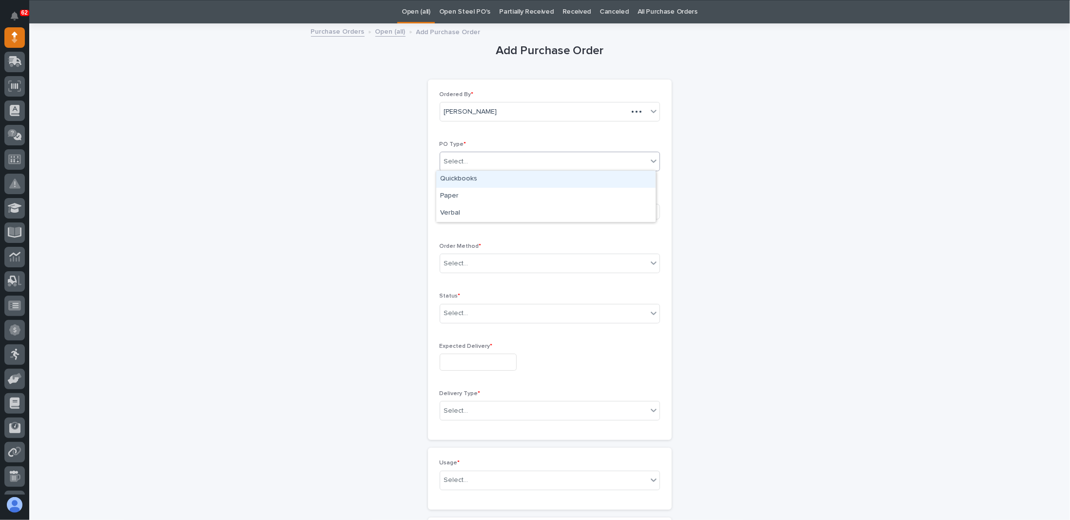
click at [482, 155] on div "Select..." at bounding box center [543, 162] width 207 height 16
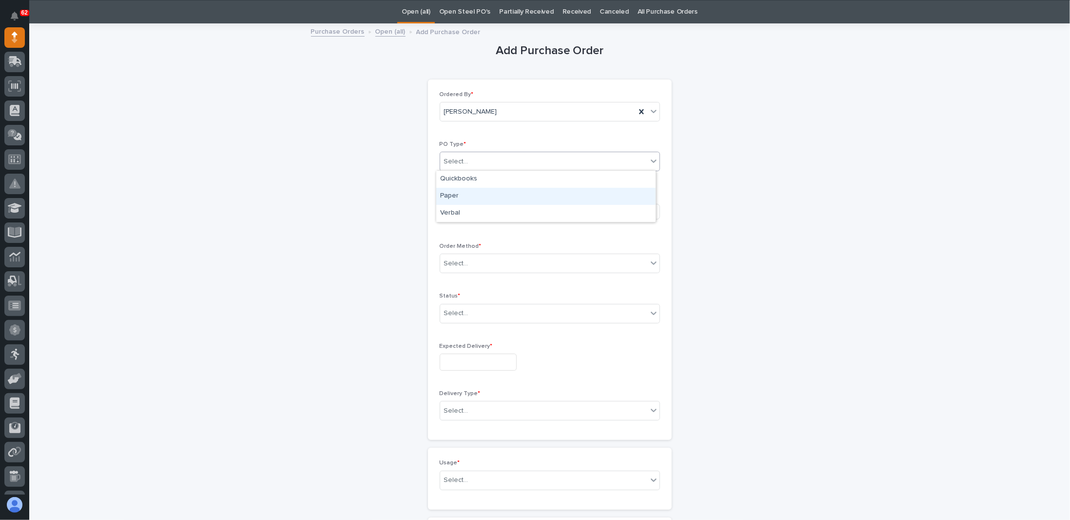
click at [458, 194] on div "Paper" at bounding box center [545, 196] width 219 height 17
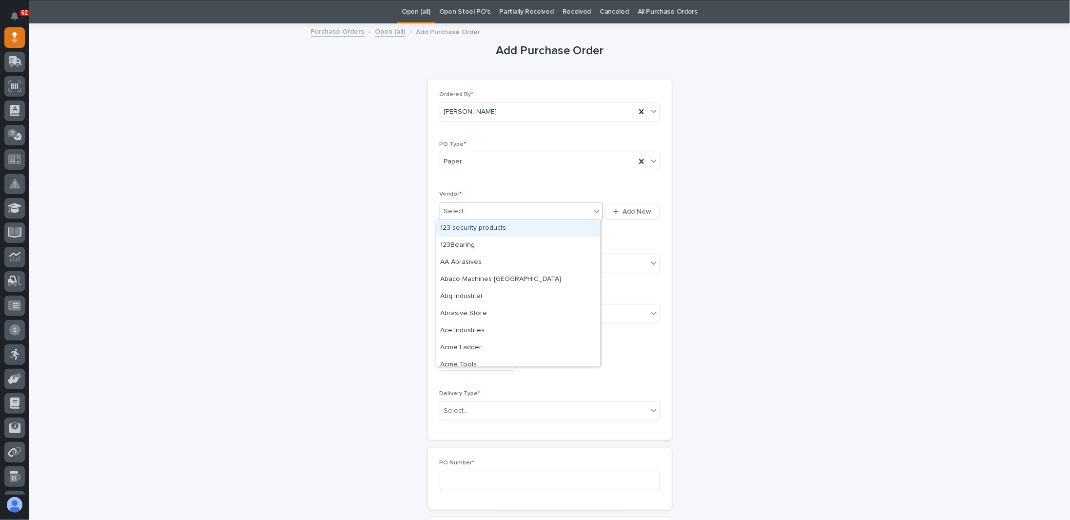
click at [458, 209] on div "Select..." at bounding box center [456, 211] width 24 height 10
type input "***"
click at [475, 230] on div "McMaster-Carr" at bounding box center [518, 228] width 164 height 17
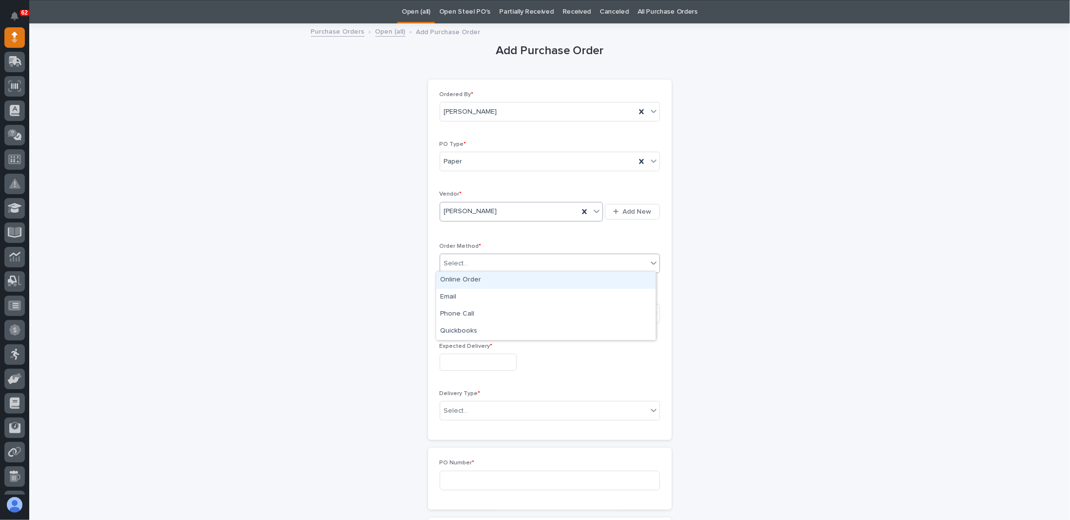
click at [467, 258] on div "Select..." at bounding box center [543, 264] width 207 height 16
click at [461, 280] on div "Online Order" at bounding box center [545, 280] width 219 height 17
click at [459, 308] on div "Select..." at bounding box center [456, 313] width 24 height 10
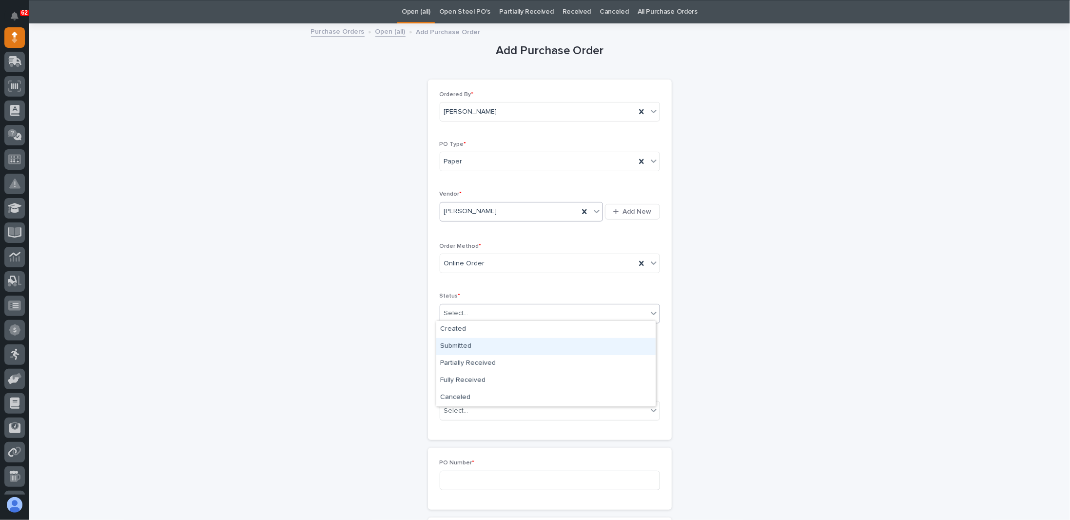
click at [459, 343] on div "Submitted" at bounding box center [545, 346] width 219 height 17
click at [463, 359] on input "text" at bounding box center [478, 362] width 77 height 17
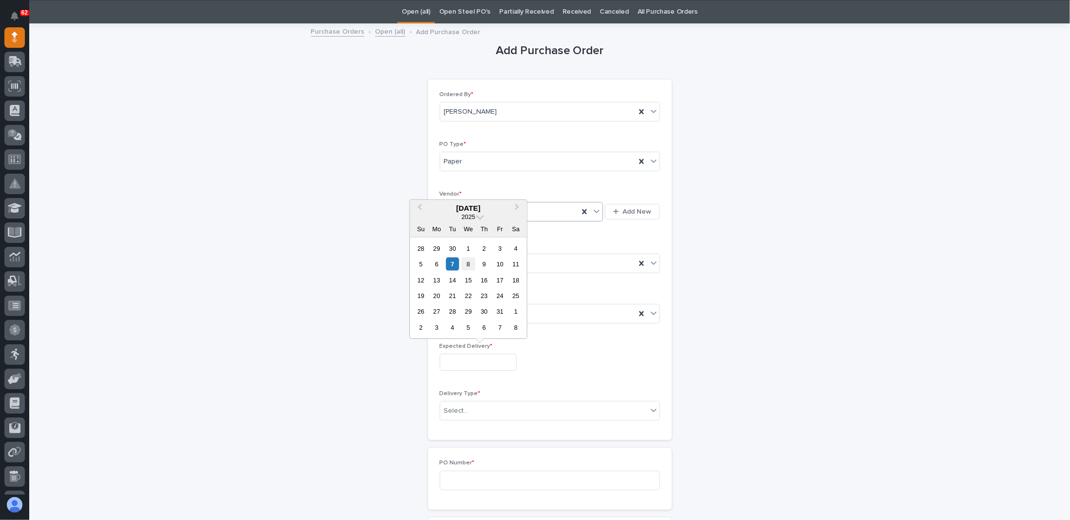
click at [472, 268] on div "8" at bounding box center [468, 263] width 13 height 13
type input "**********"
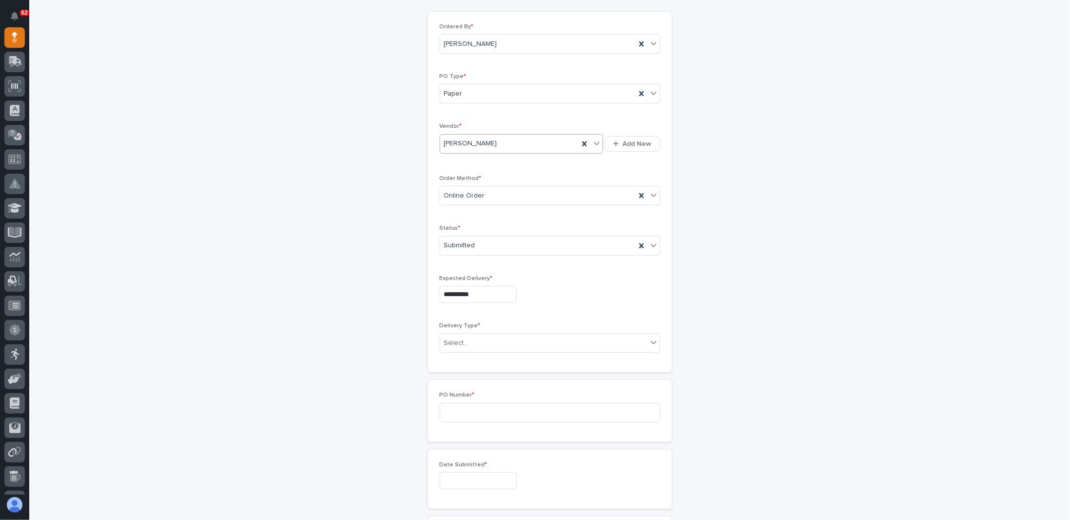
scroll to position [177, 0]
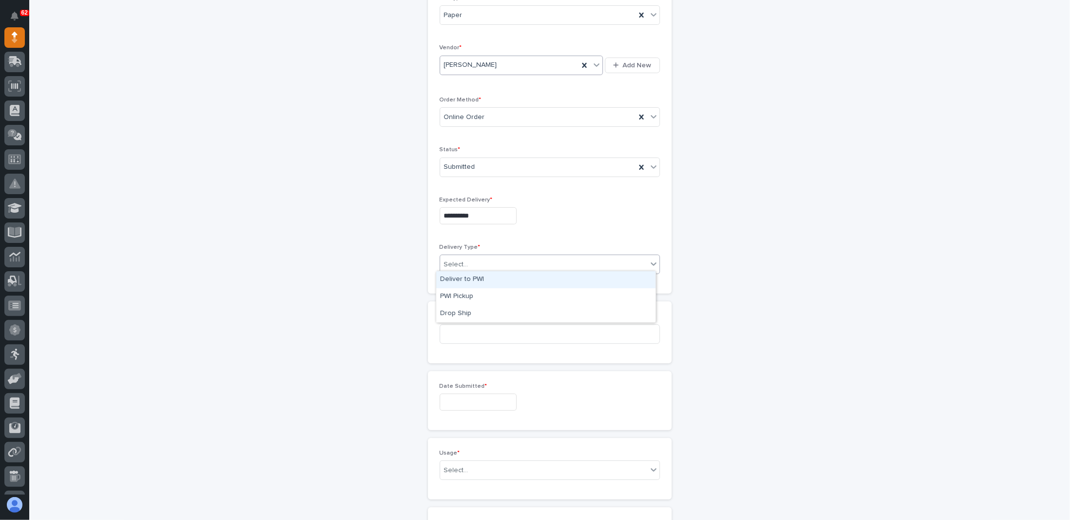
click at [457, 259] on div "Select..." at bounding box center [456, 264] width 24 height 10
click at [459, 276] on div "Deliver to PWI" at bounding box center [545, 279] width 219 height 17
click at [454, 324] on input at bounding box center [550, 334] width 220 height 20
type input "1007DMILLER"
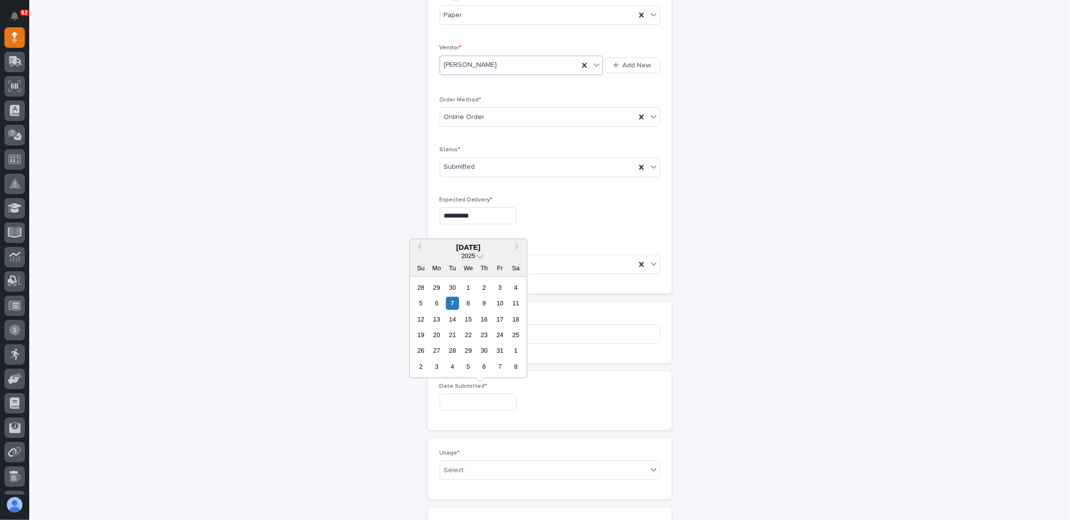
click at [461, 396] on input "text" at bounding box center [478, 402] width 77 height 17
click at [453, 305] on div "7" at bounding box center [452, 303] width 13 height 13
type input "**********"
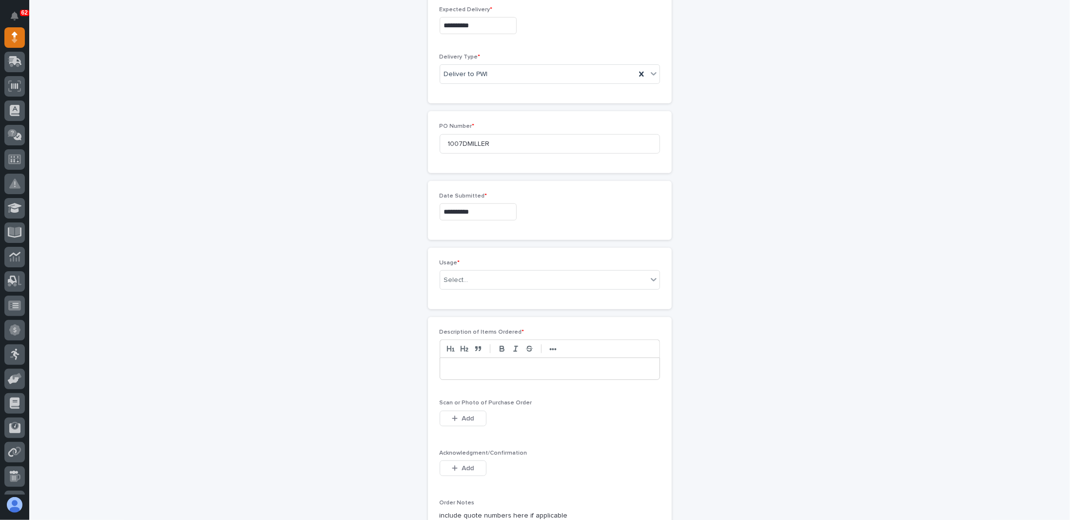
scroll to position [372, 0]
click at [461, 283] on div "Usage * Select..." at bounding box center [550, 274] width 220 height 38
click at [467, 275] on div "Select..." at bounding box center [543, 275] width 207 height 16
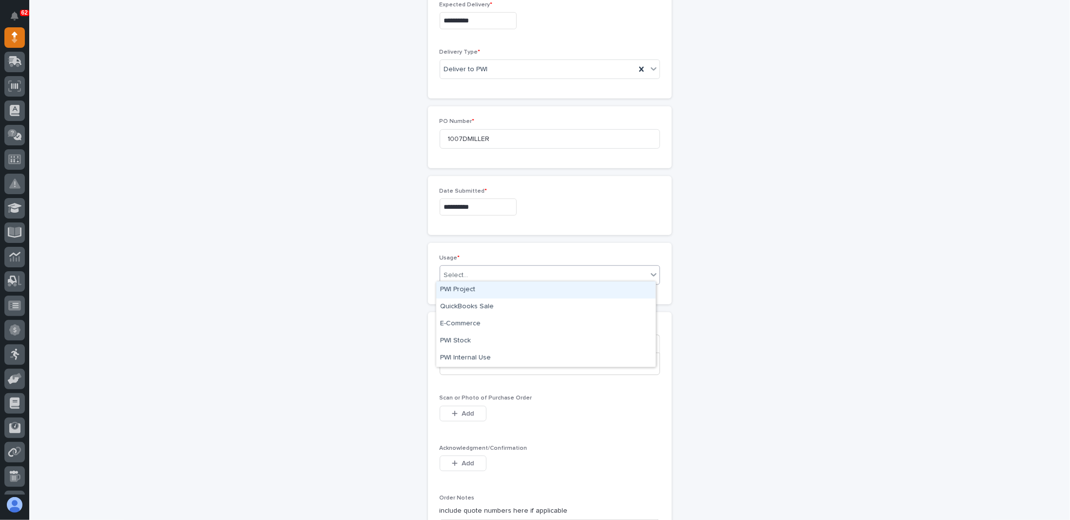
click at [461, 288] on div "PWI Project" at bounding box center [545, 289] width 219 height 17
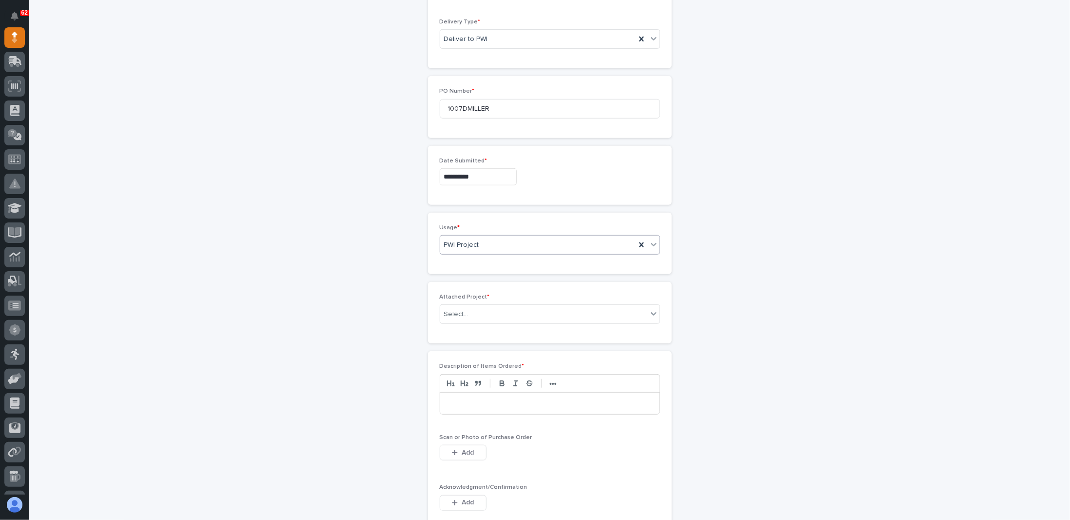
scroll to position [407, 0]
click at [470, 311] on div at bounding box center [470, 310] width 1 height 12
type input "*****"
click at [484, 320] on div "27233 - Con-vey - Motorized Jib" at bounding box center [545, 324] width 219 height 17
click at [485, 388] on div at bounding box center [549, 398] width 219 height 21
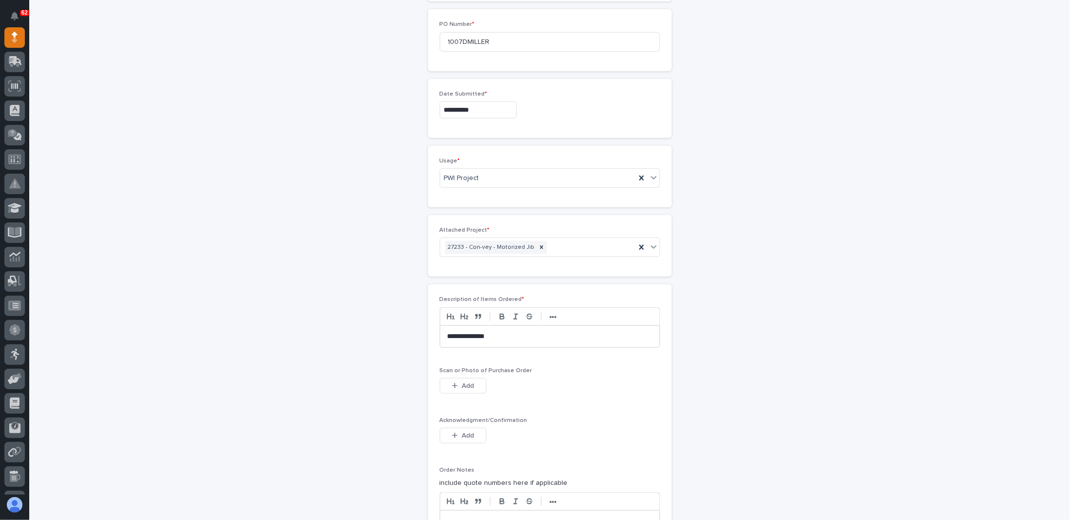
scroll to position [553, 0]
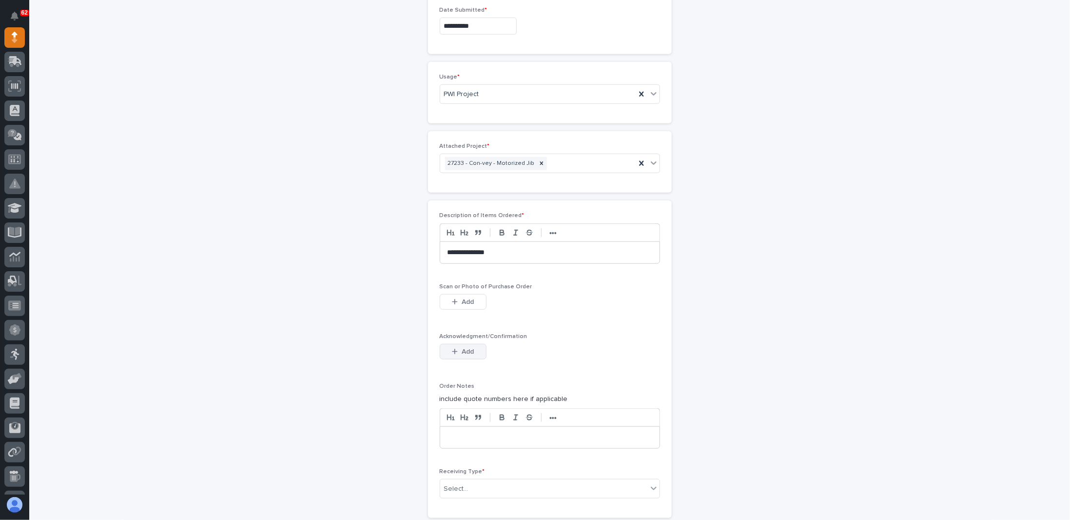
click at [472, 348] on button "Add" at bounding box center [463, 352] width 47 height 16
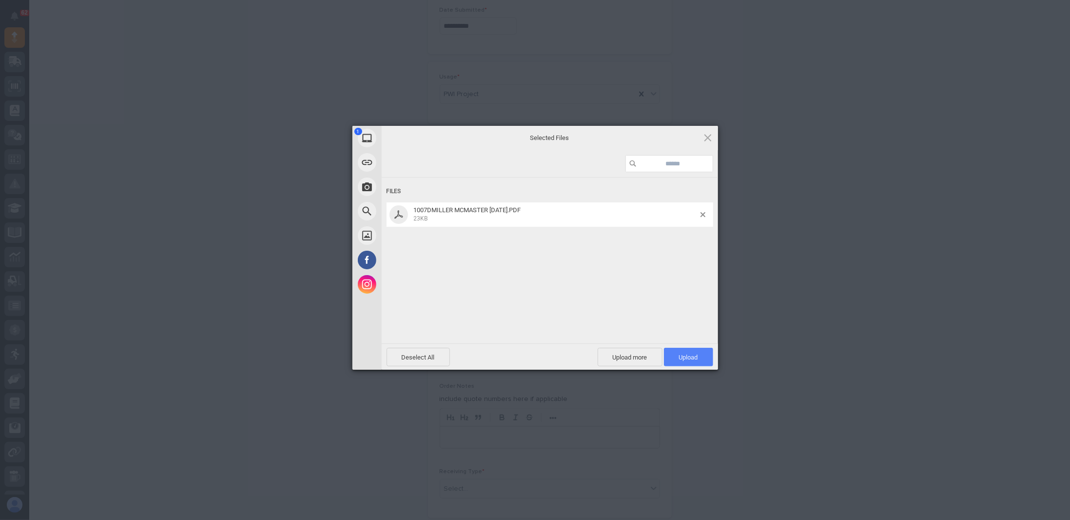
click at [703, 357] on span "Upload 1" at bounding box center [688, 357] width 49 height 19
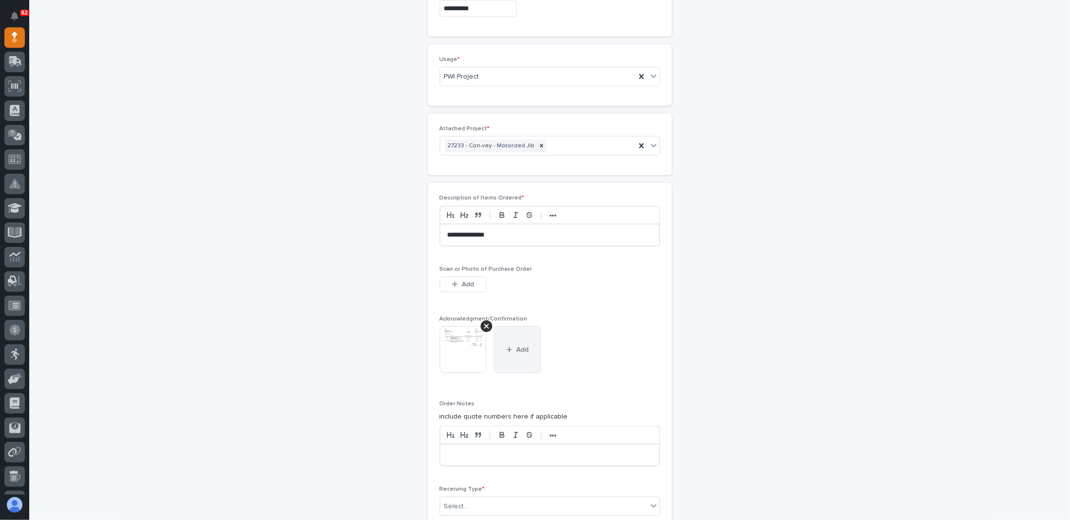
scroll to position [749, 0]
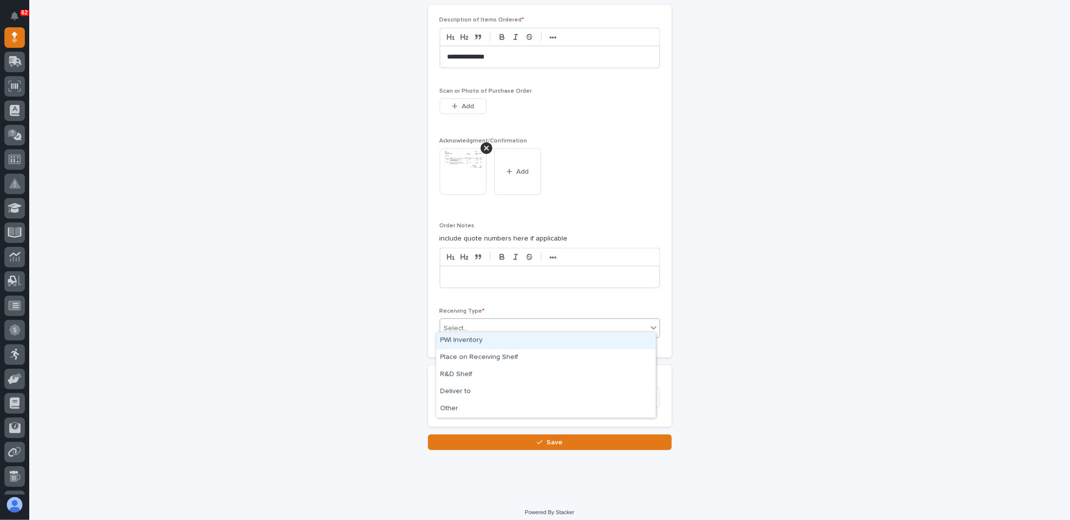
click at [488, 320] on div "Select..." at bounding box center [543, 328] width 207 height 16
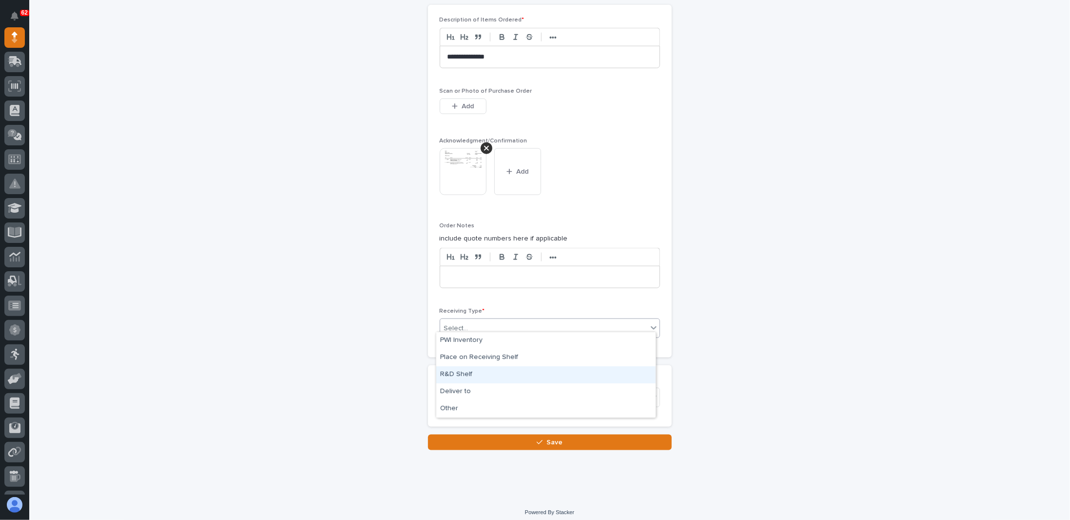
click at [464, 375] on div "R&D Shelf" at bounding box center [545, 374] width 219 height 17
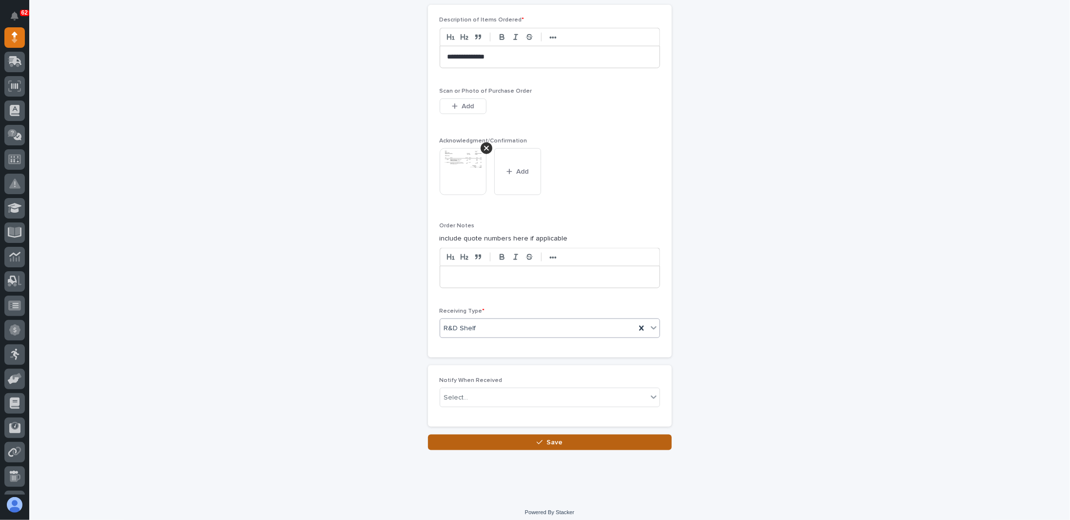
click at [492, 440] on button "Save" at bounding box center [550, 443] width 244 height 16
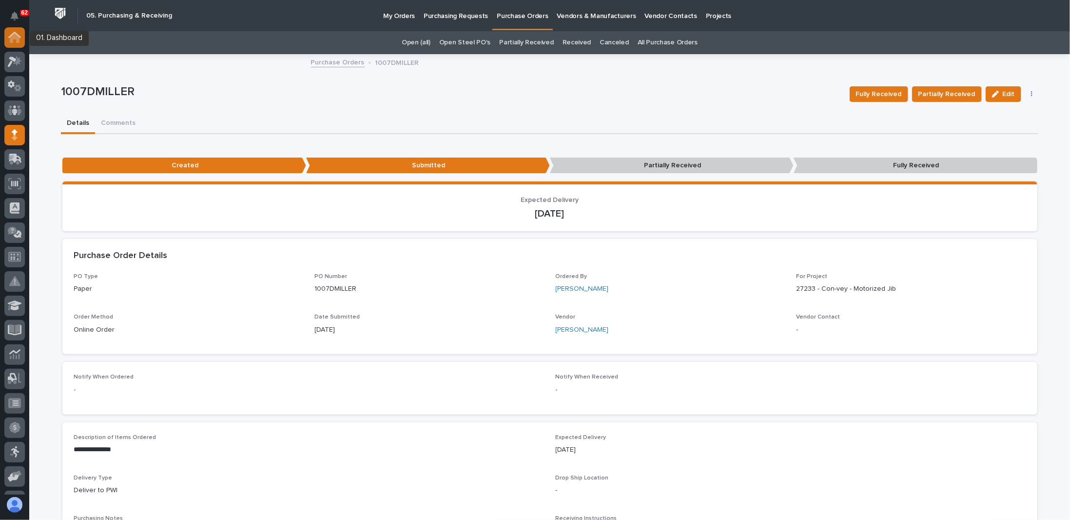
click at [18, 42] on icon at bounding box center [15, 38] width 10 height 10
